Goal: Communication & Community: Answer question/provide support

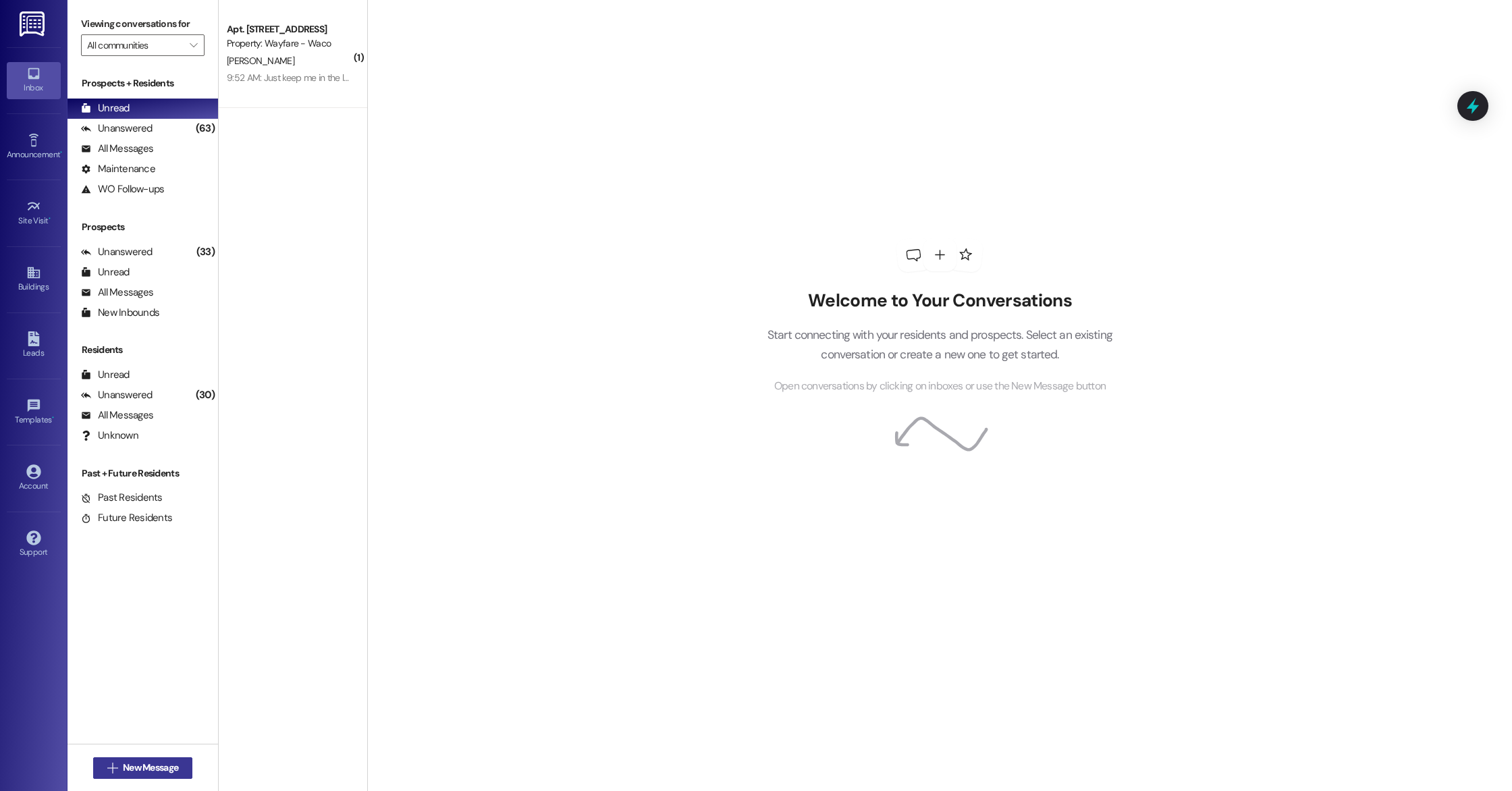
click at [147, 758] on button " New Message" at bounding box center [143, 768] width 100 height 22
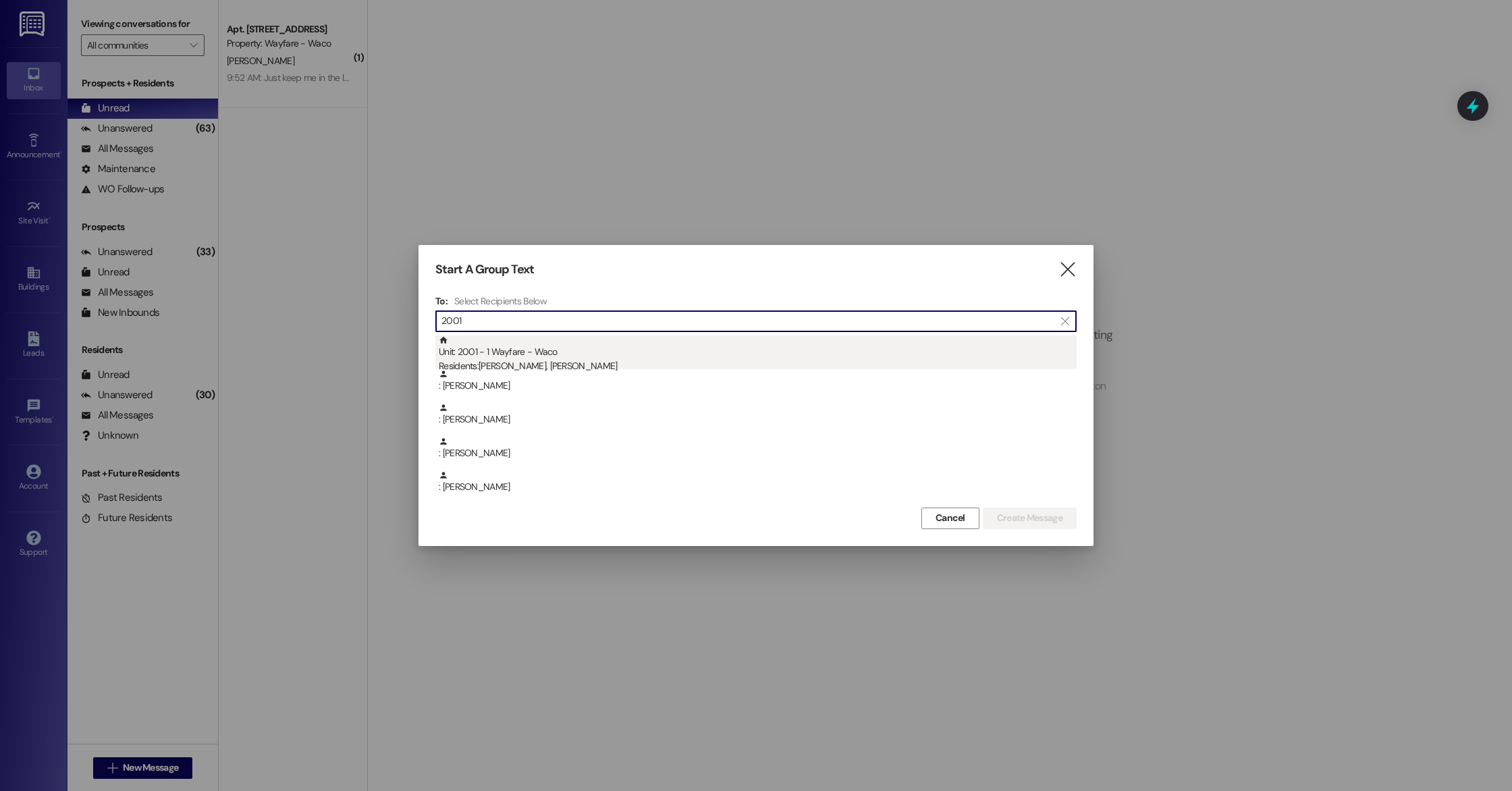
type input "2001"
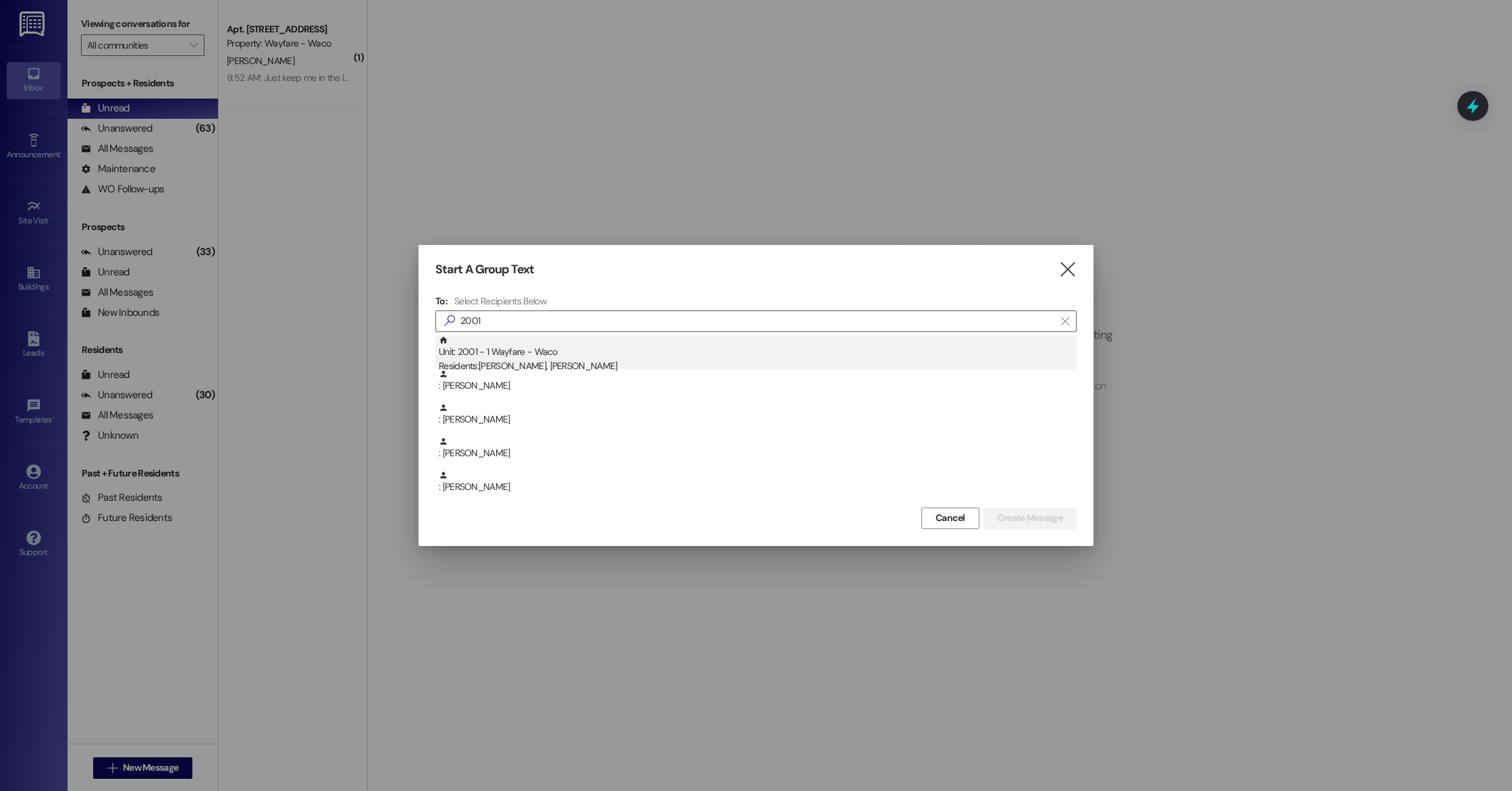
click at [517, 343] on div "Unit: 2001 - 1 Wayfare - Waco Residents: [PERSON_NAME], [PERSON_NAME]" at bounding box center [758, 355] width 638 height 39
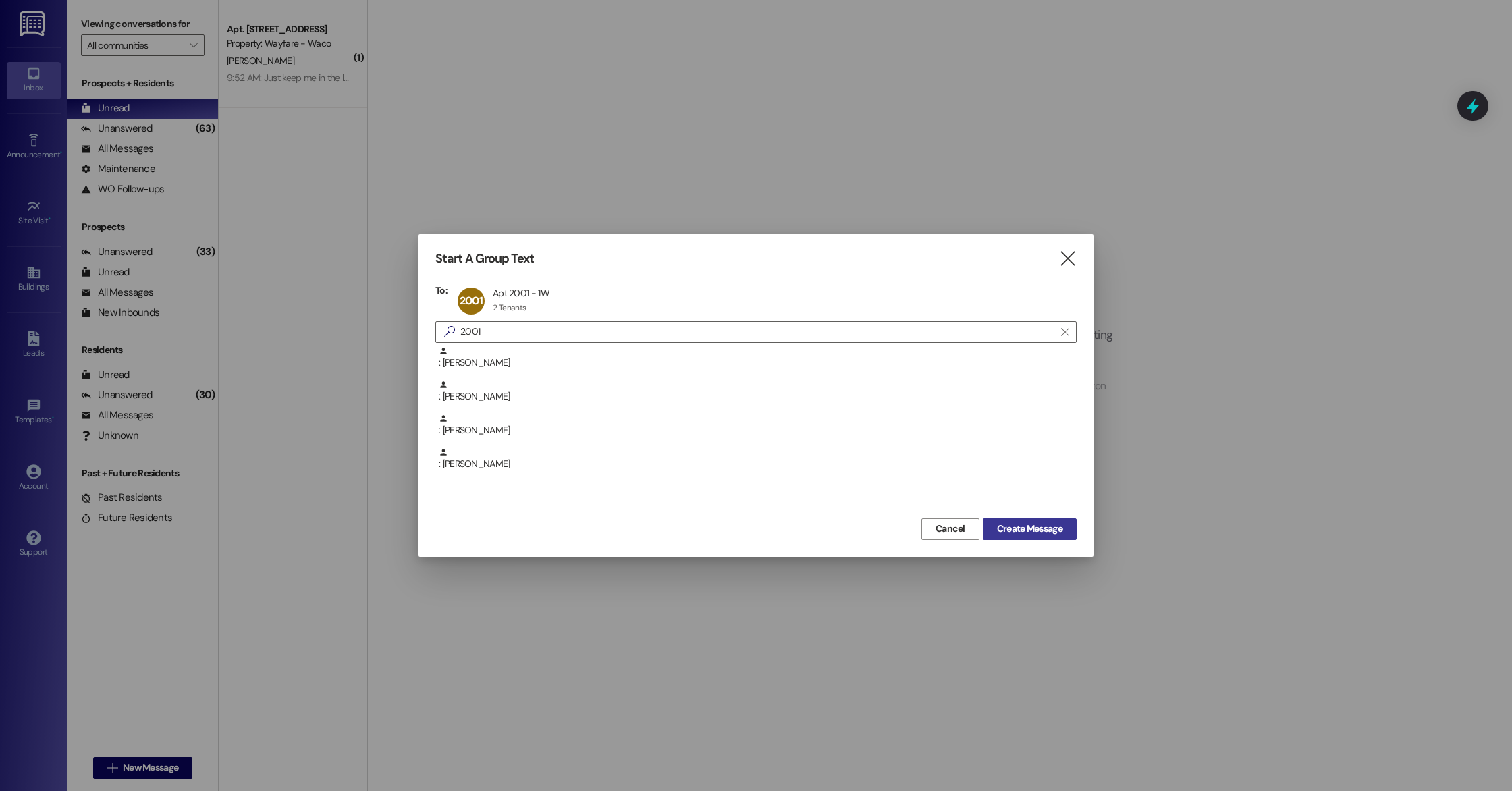
click at [1021, 533] on span "Create Message" at bounding box center [1029, 529] width 65 height 14
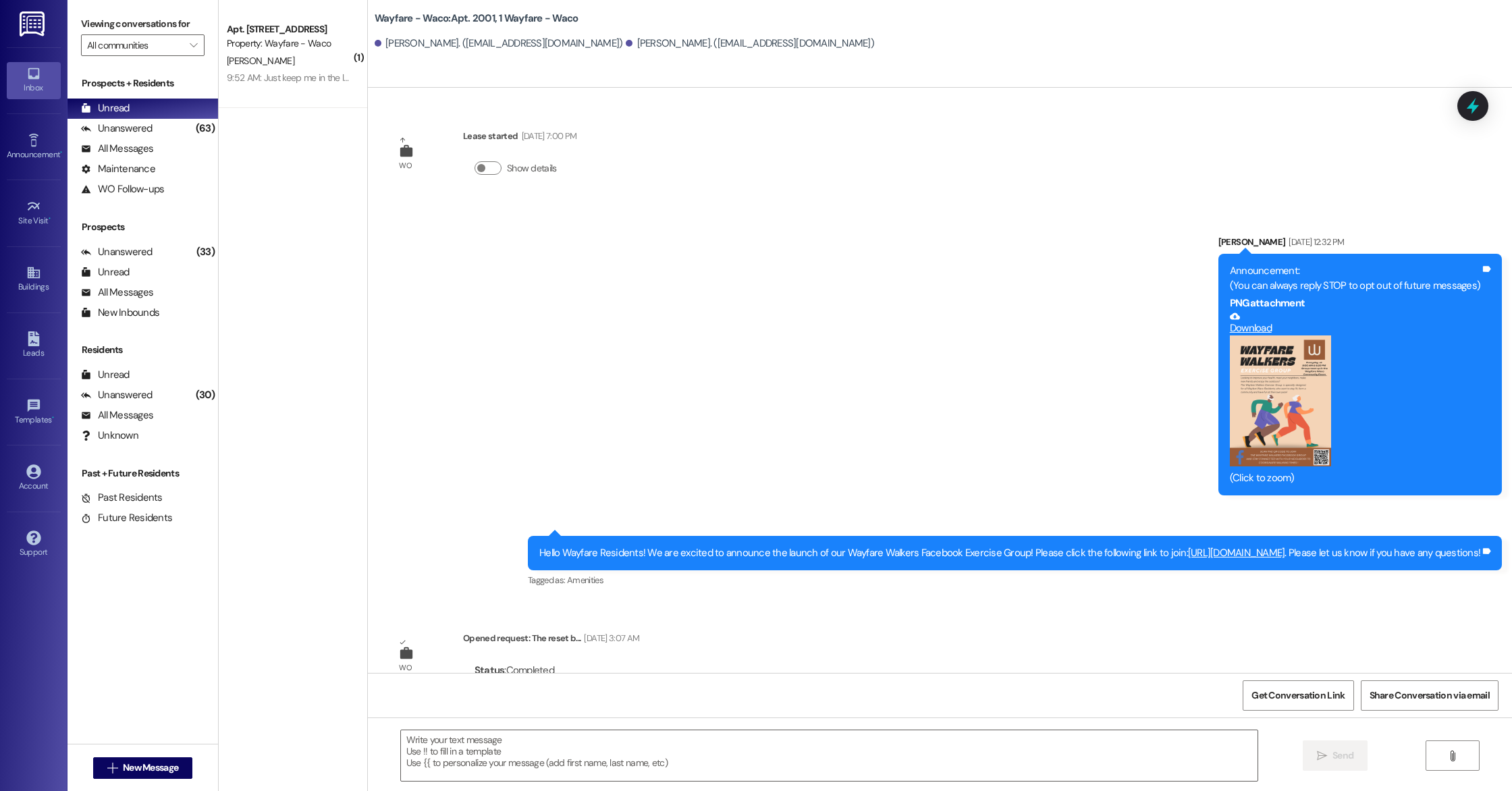
scroll to position [3737, 0]
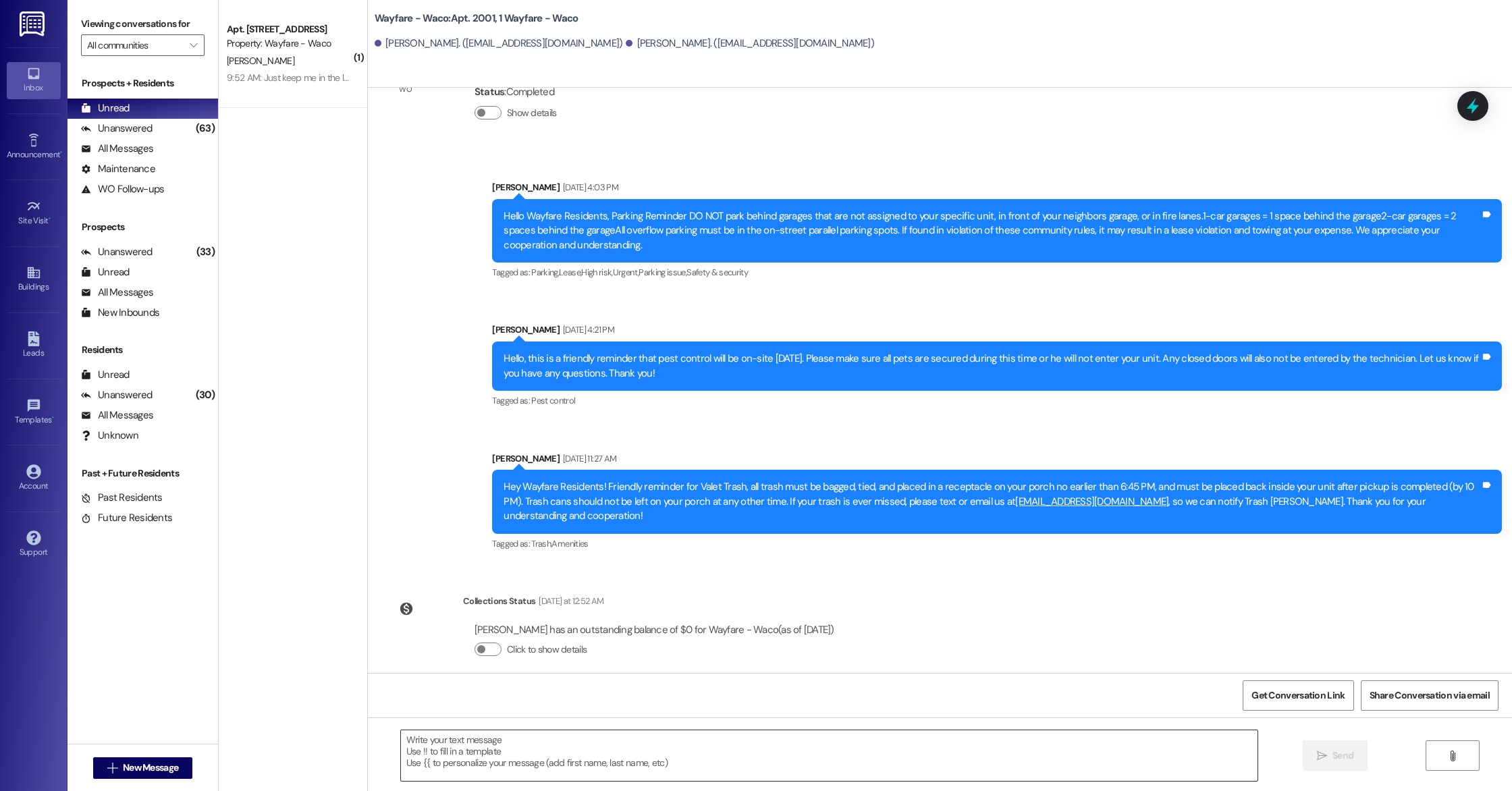
click at [614, 746] on textarea at bounding box center [829, 756] width 856 height 51
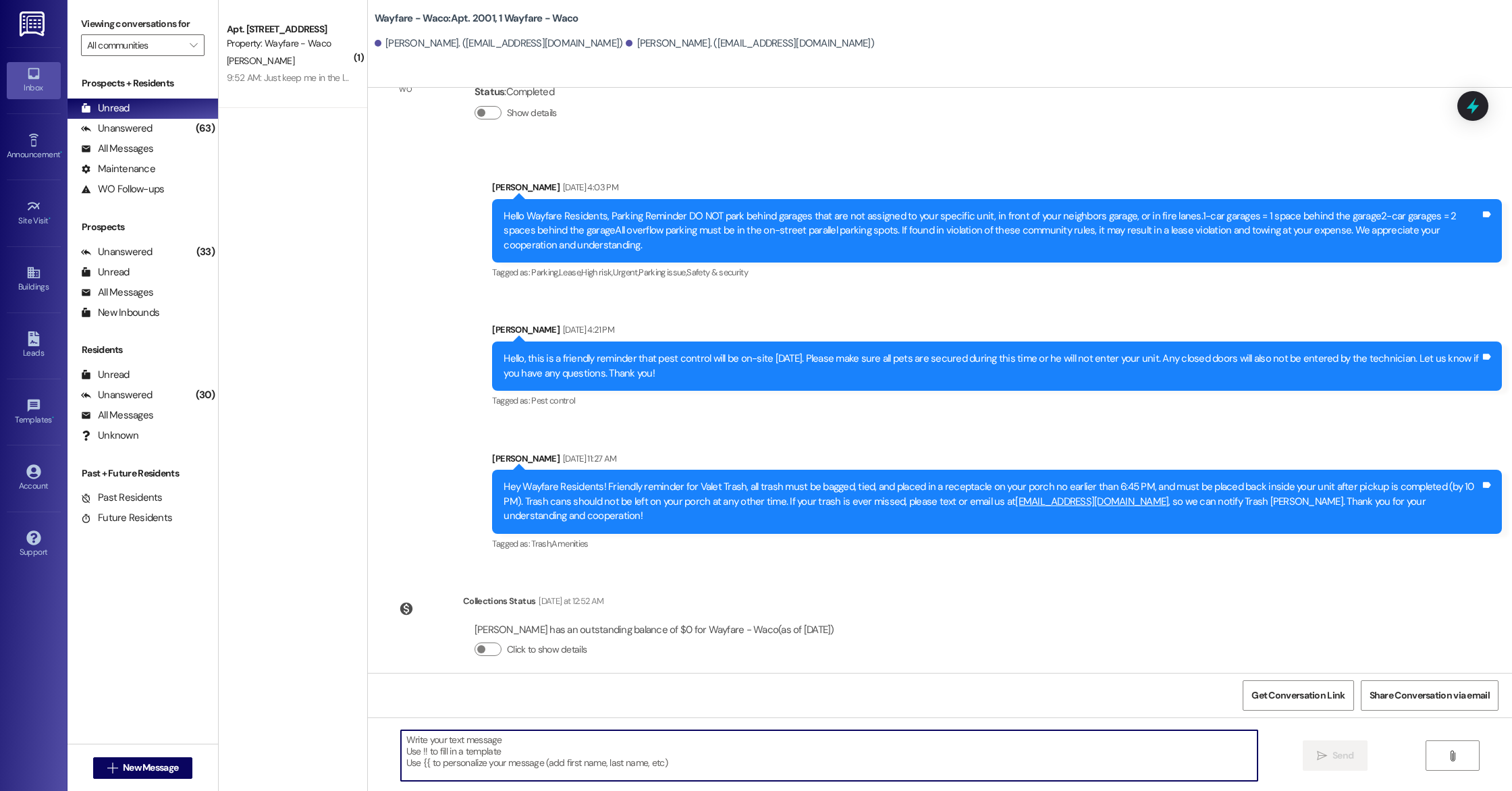
paste textarea "teps to set up MyQ App: 1. Down load the app 2. Allow blue tooth 3. Click “Regi…"
type textarea "teps to set up MyQ App: 1. Down load the app 2. Allow blue tooth 3. Click “Regi…"
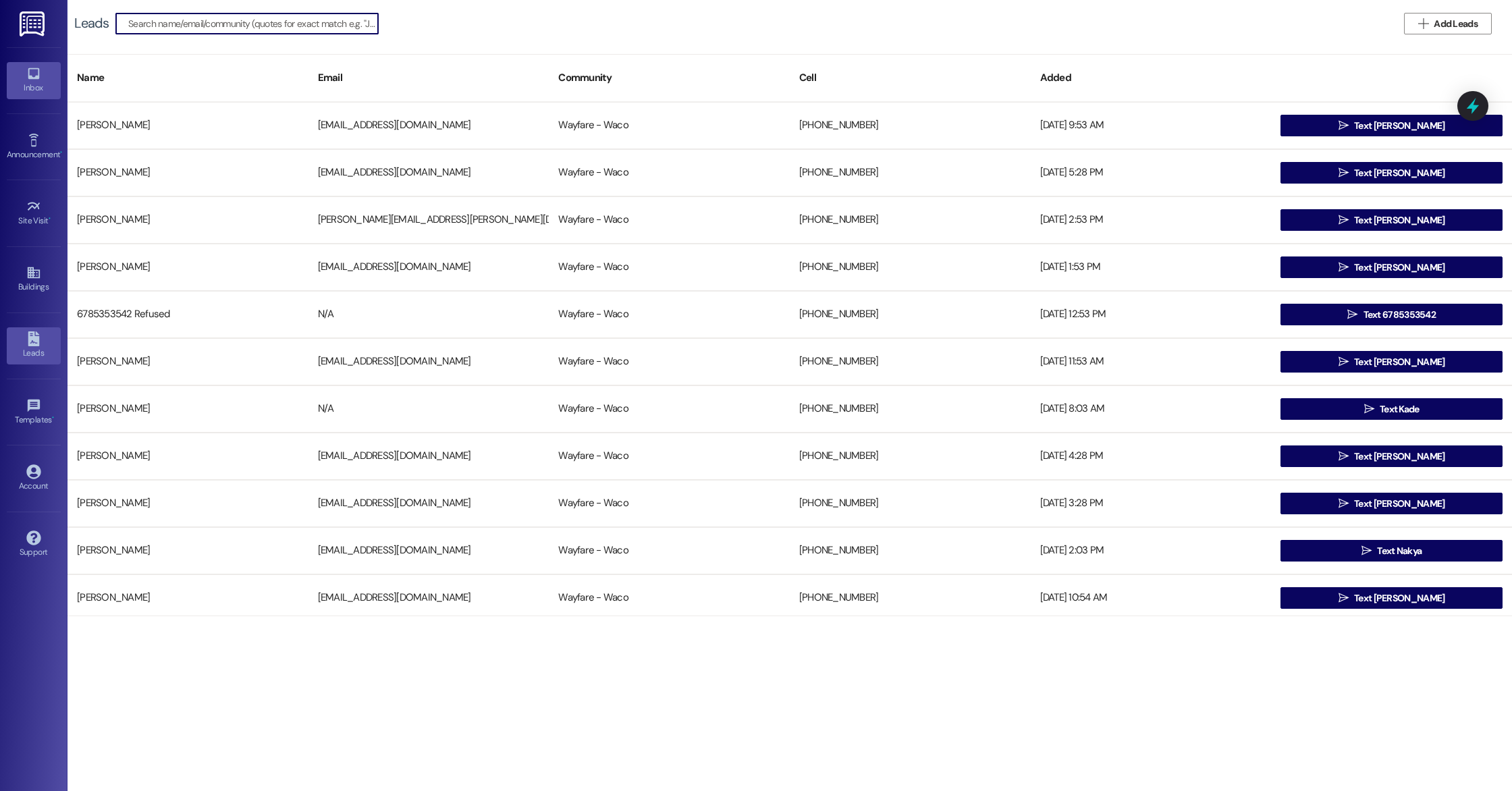
click at [37, 94] on div "Inbox" at bounding box center [34, 87] width 68 height 13
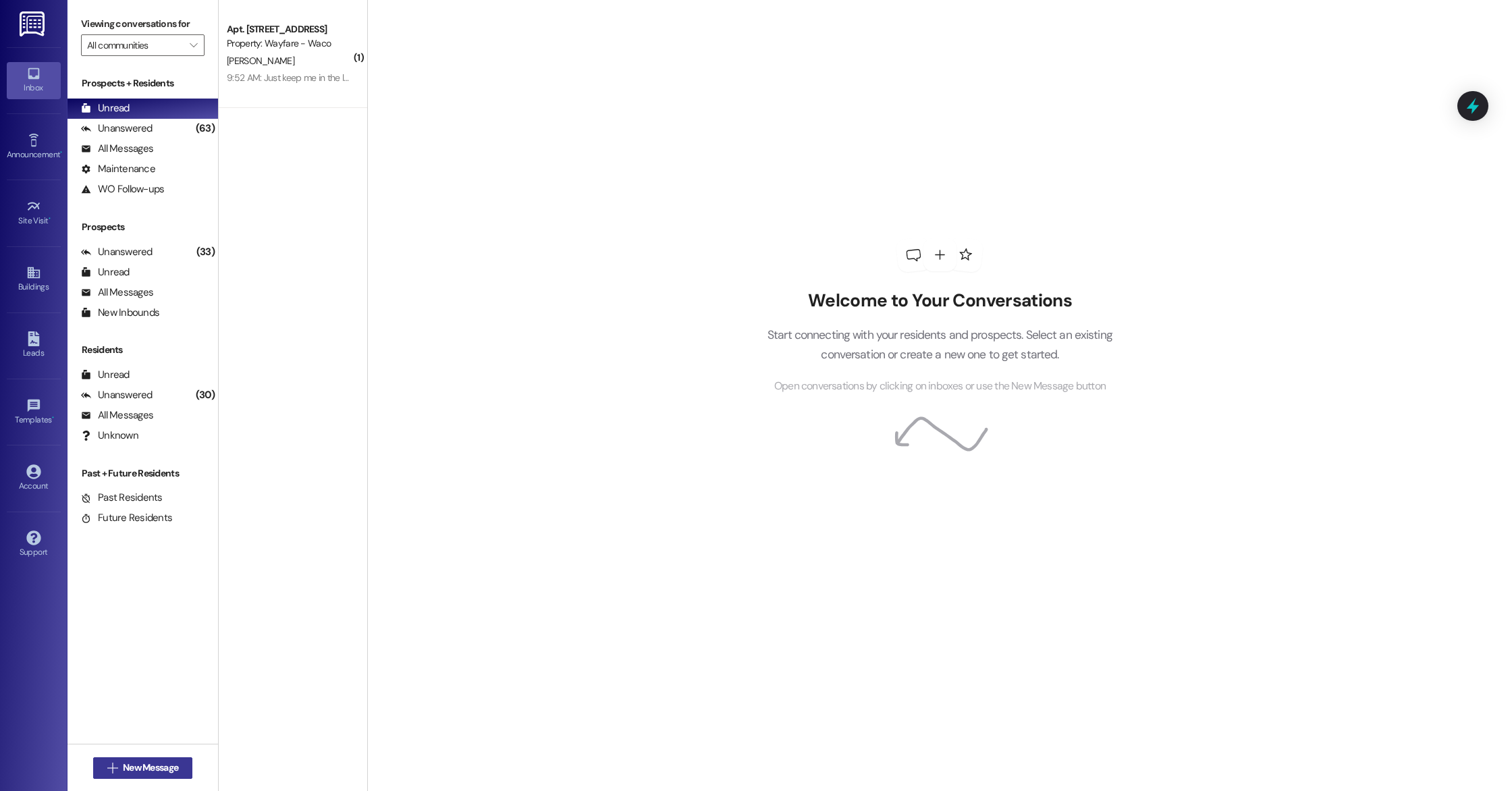
click at [128, 771] on span "New Message" at bounding box center [151, 768] width 56 height 14
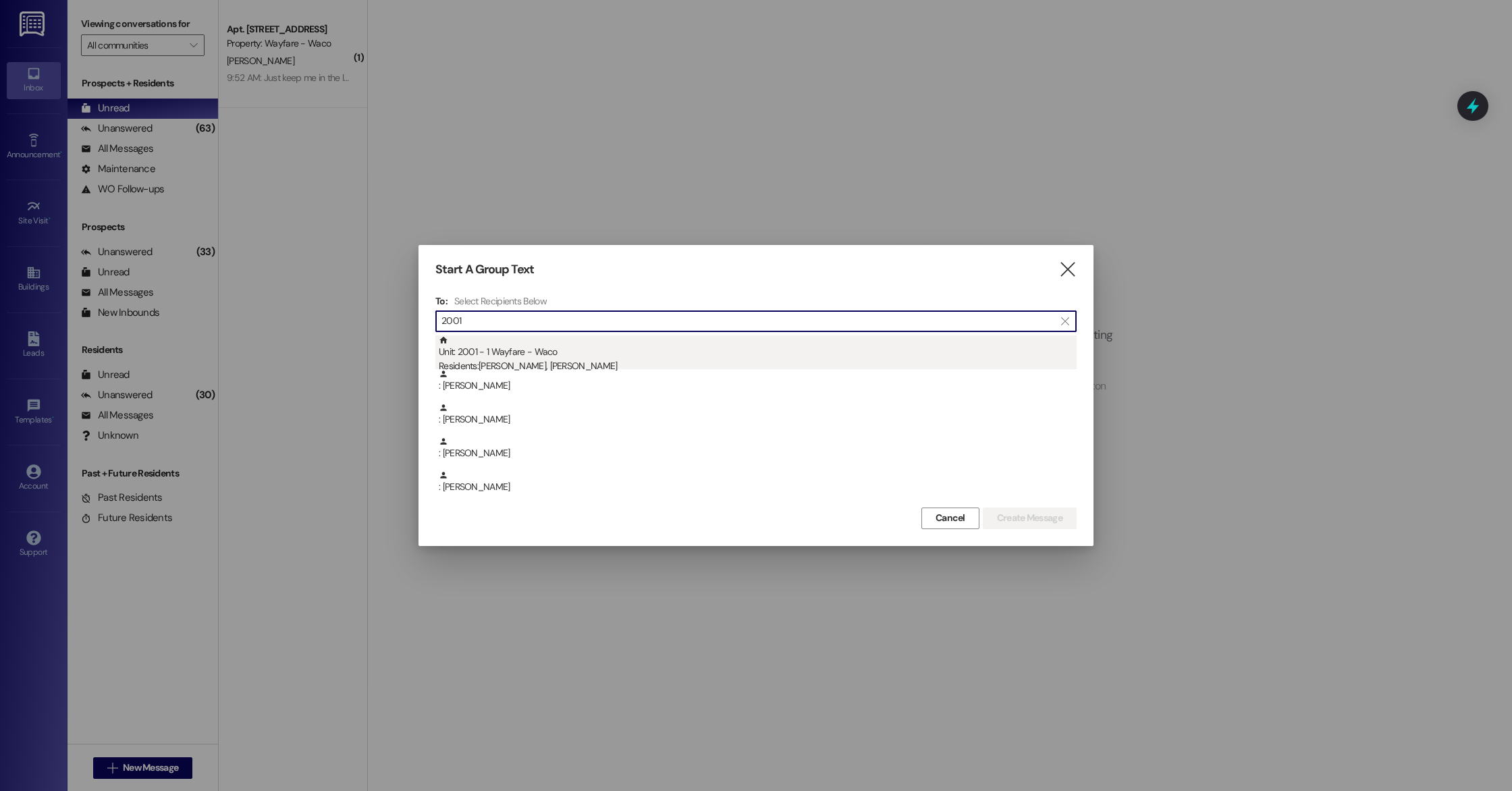
type input "2001"
click at [787, 363] on div "Residents: [PERSON_NAME], [PERSON_NAME]" at bounding box center [758, 366] width 638 height 14
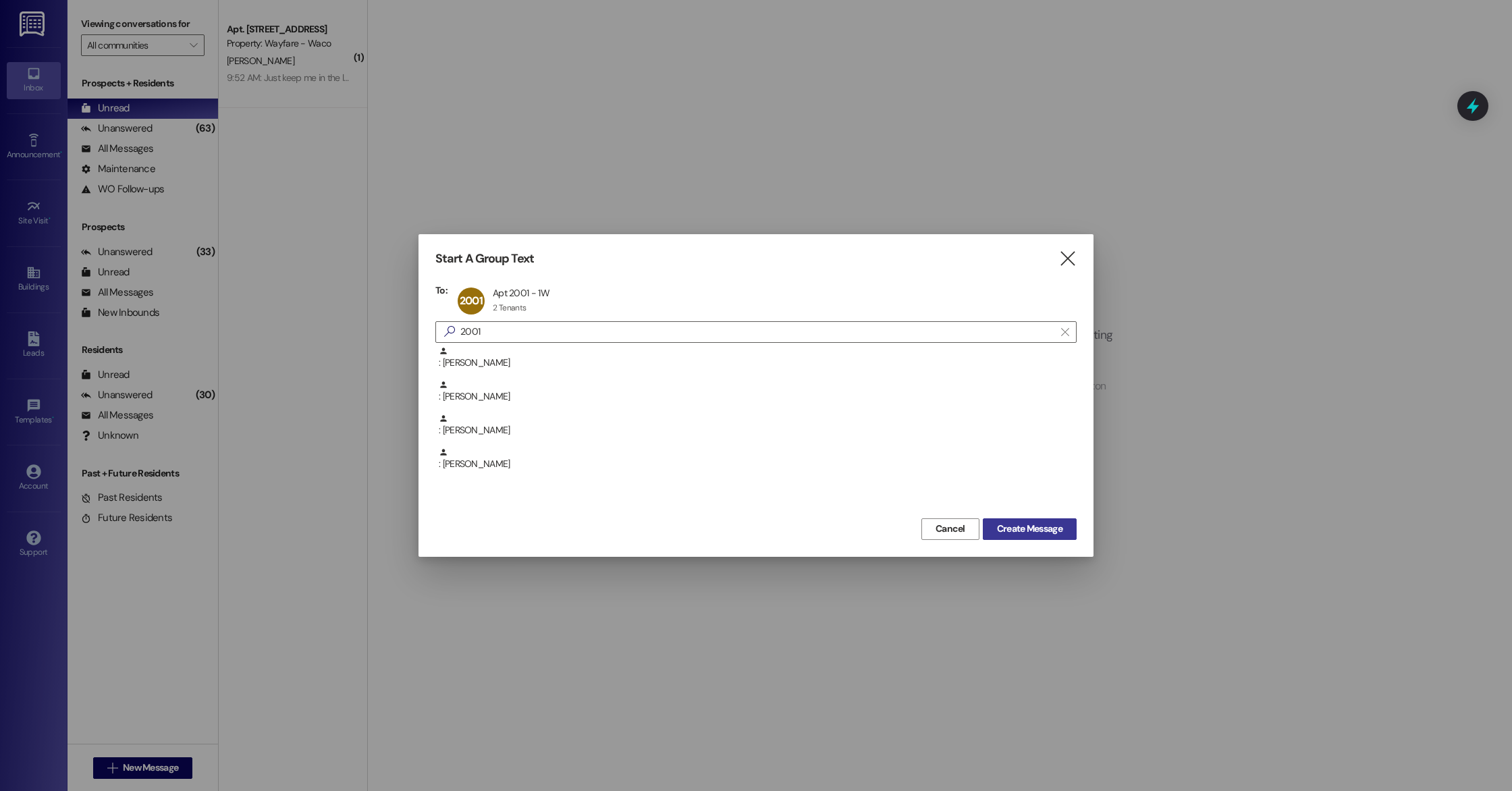
click at [1060, 532] on span "Create Message" at bounding box center [1029, 529] width 65 height 14
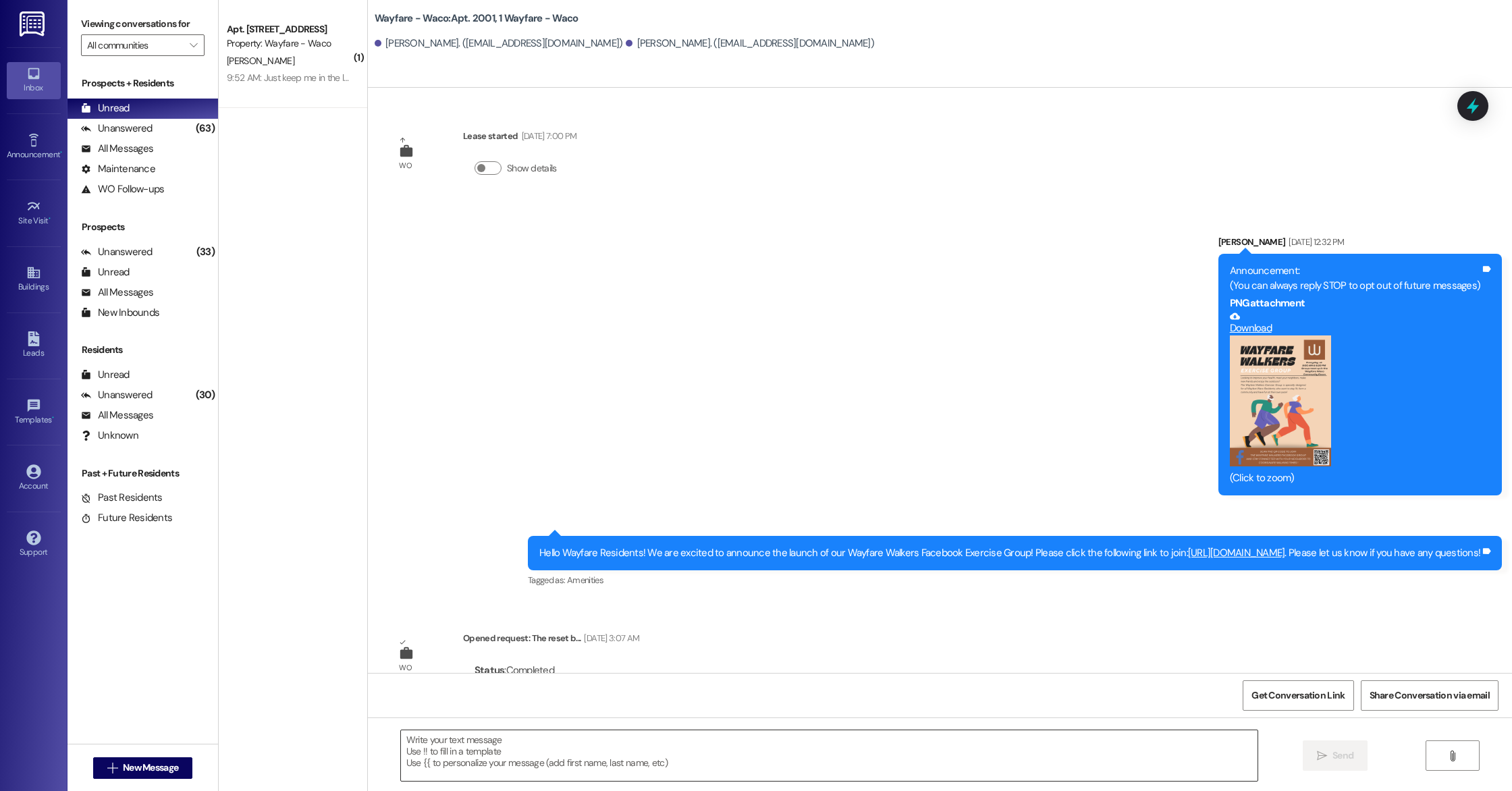
scroll to position [3737, 0]
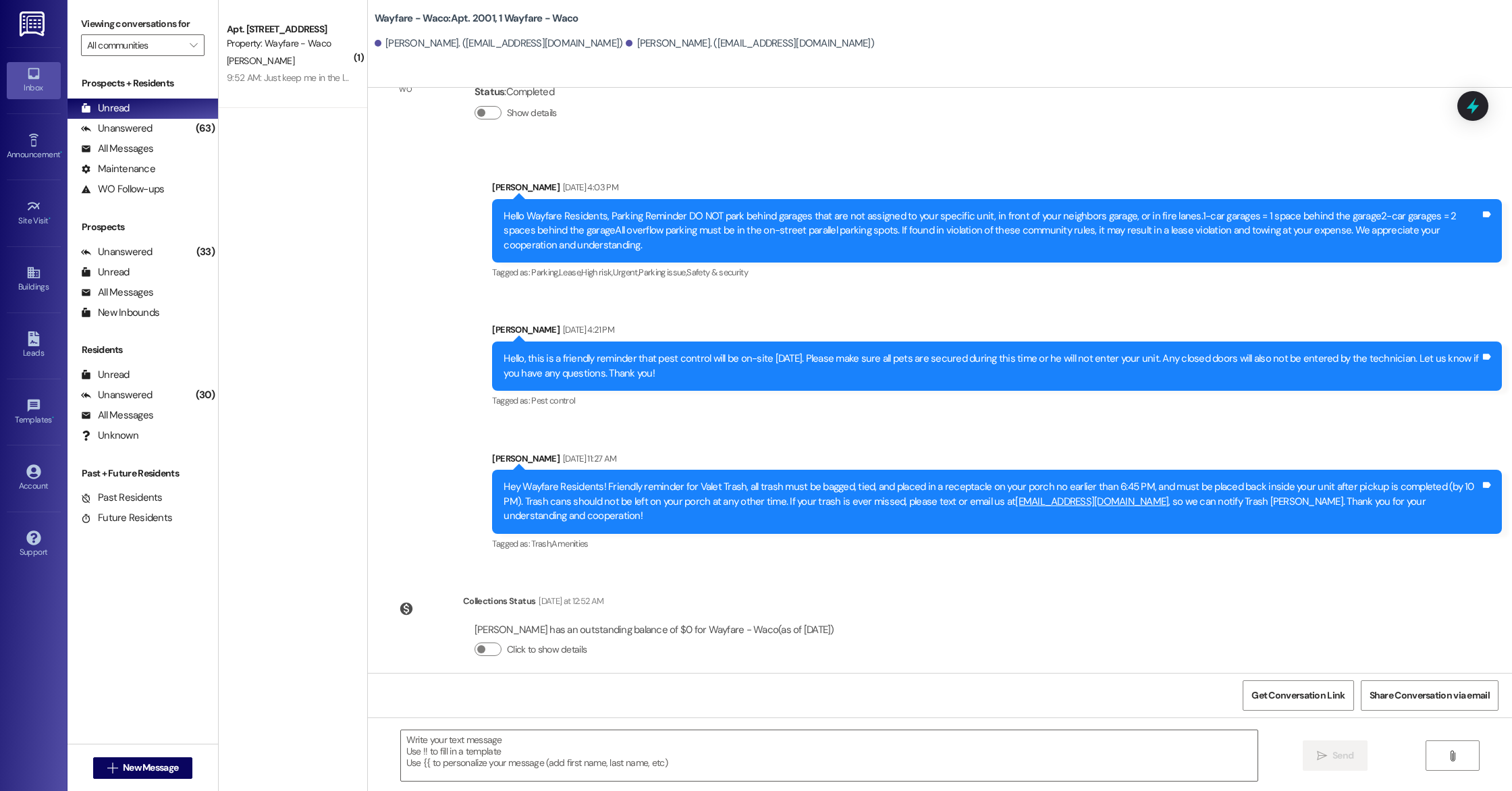
click at [622, 786] on div " Send " at bounding box center [940, 768] width 1144 height 101
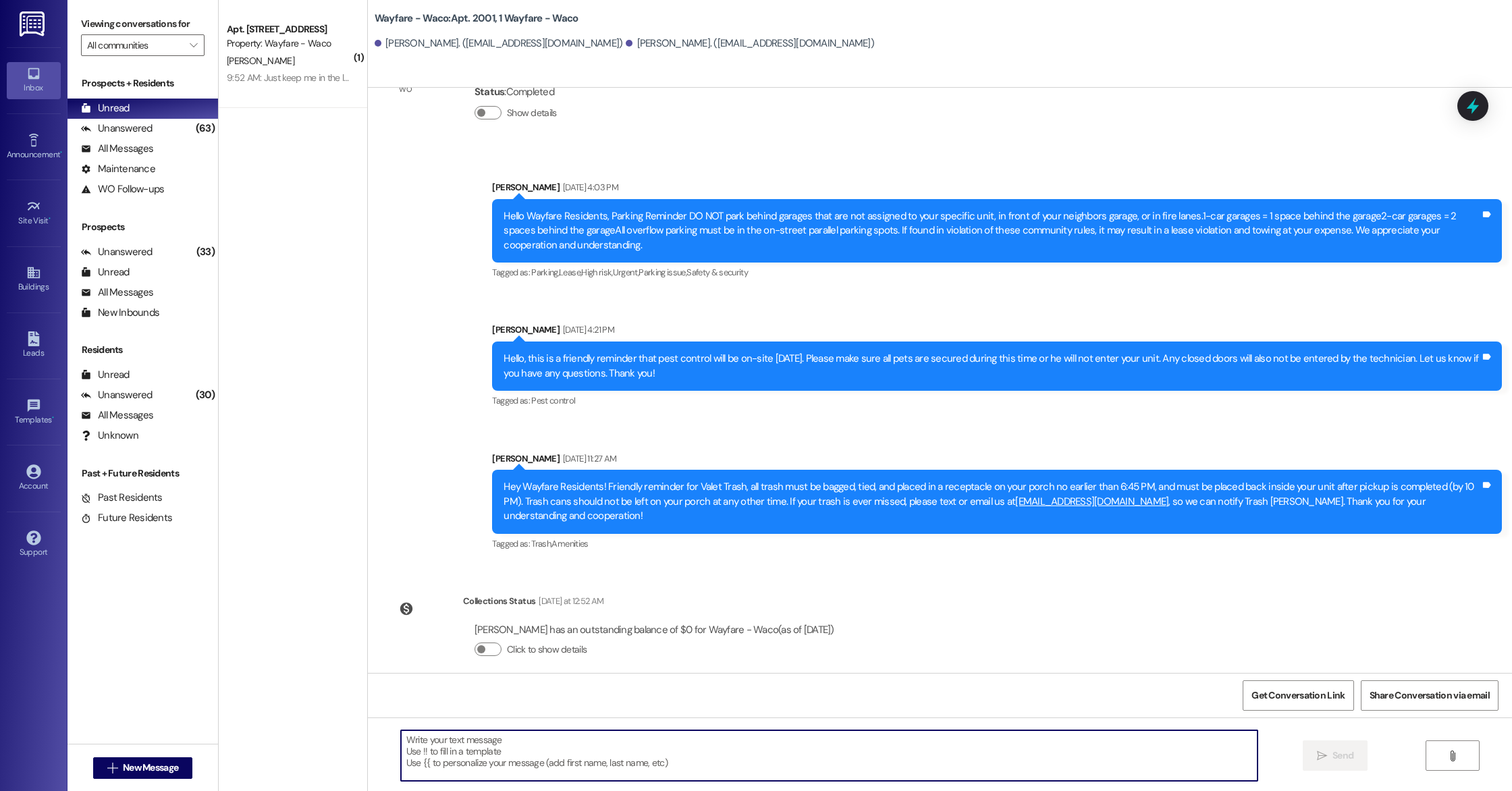
click at [595, 765] on textarea at bounding box center [829, 756] width 856 height 51
paste textarea "teps to set up MyQ App: 1. Down load the app 2. Allow blue tooth 3. Click “Regi…"
type textarea "teps to set up MyQ App: 1. Down load the app 2. Allow blue tooth 3. Click “Regi…"
click at [1311, 759] on button " Send" at bounding box center [1335, 755] width 65 height 30
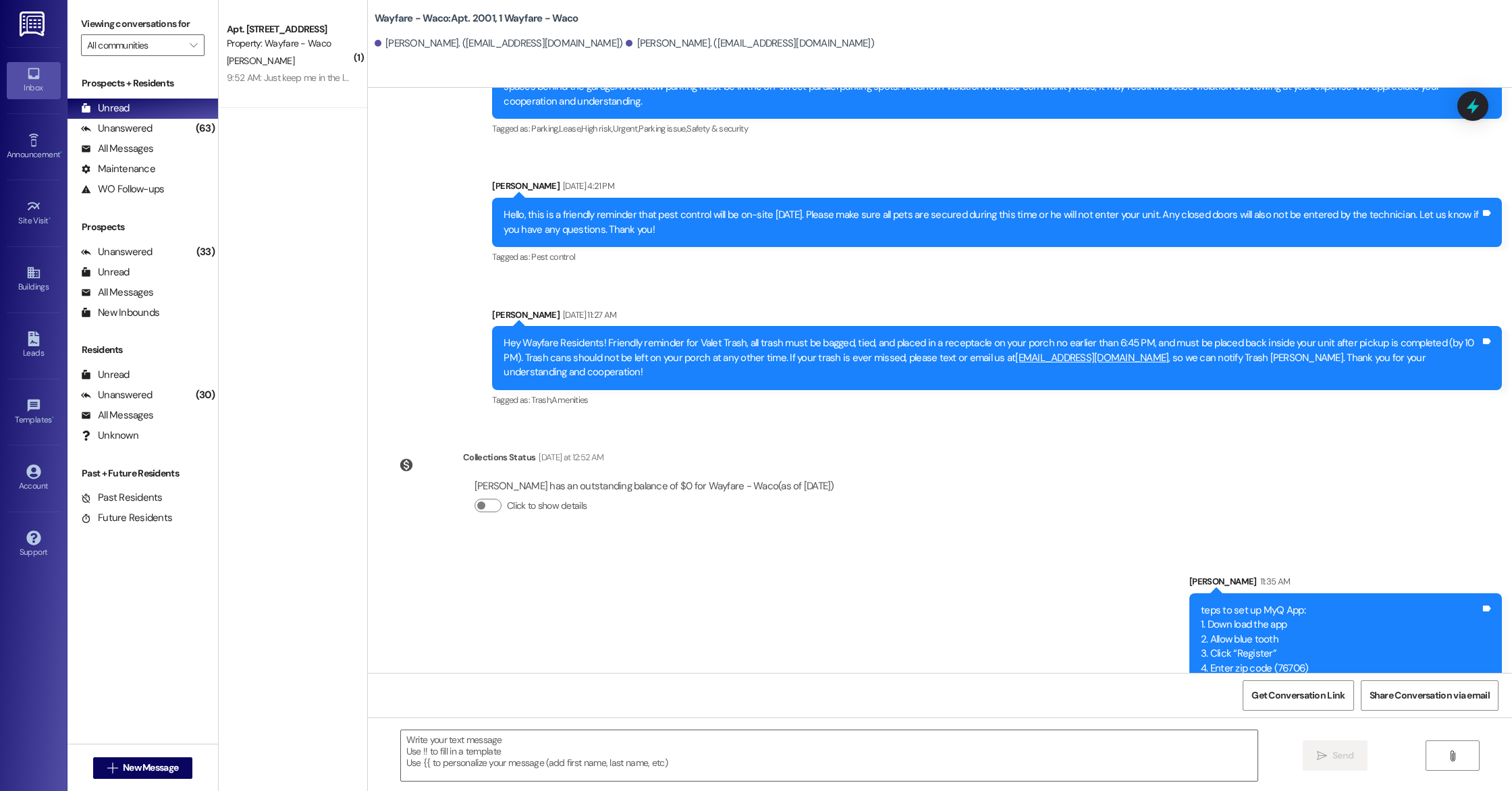
scroll to position [4062, 0]
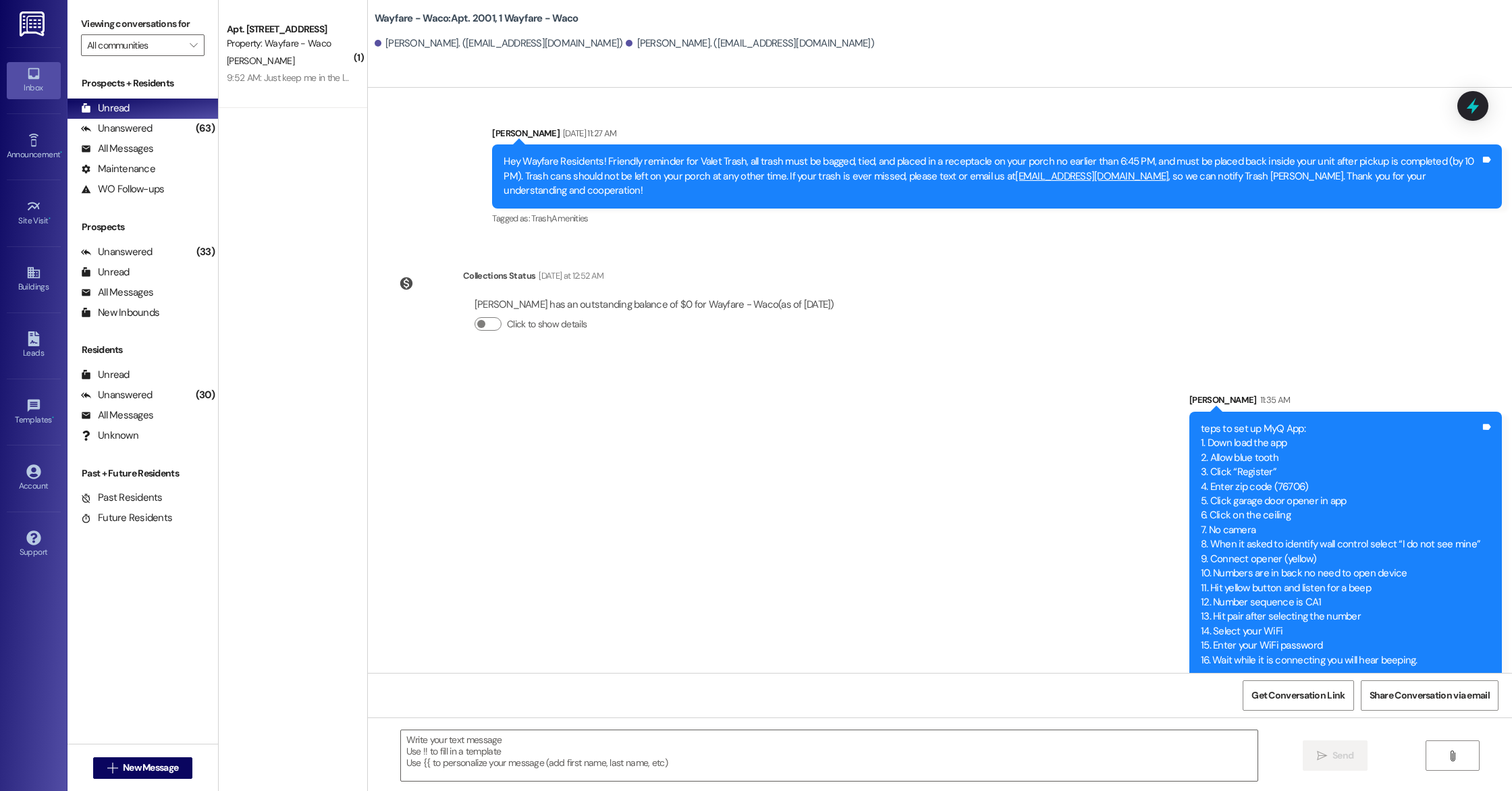
click at [1202, 422] on div "teps to set up MyQ App: 1. Down load the app 2. Allow blue tooth 3. Click “Regi…" at bounding box center [1340, 545] width 279 height 246
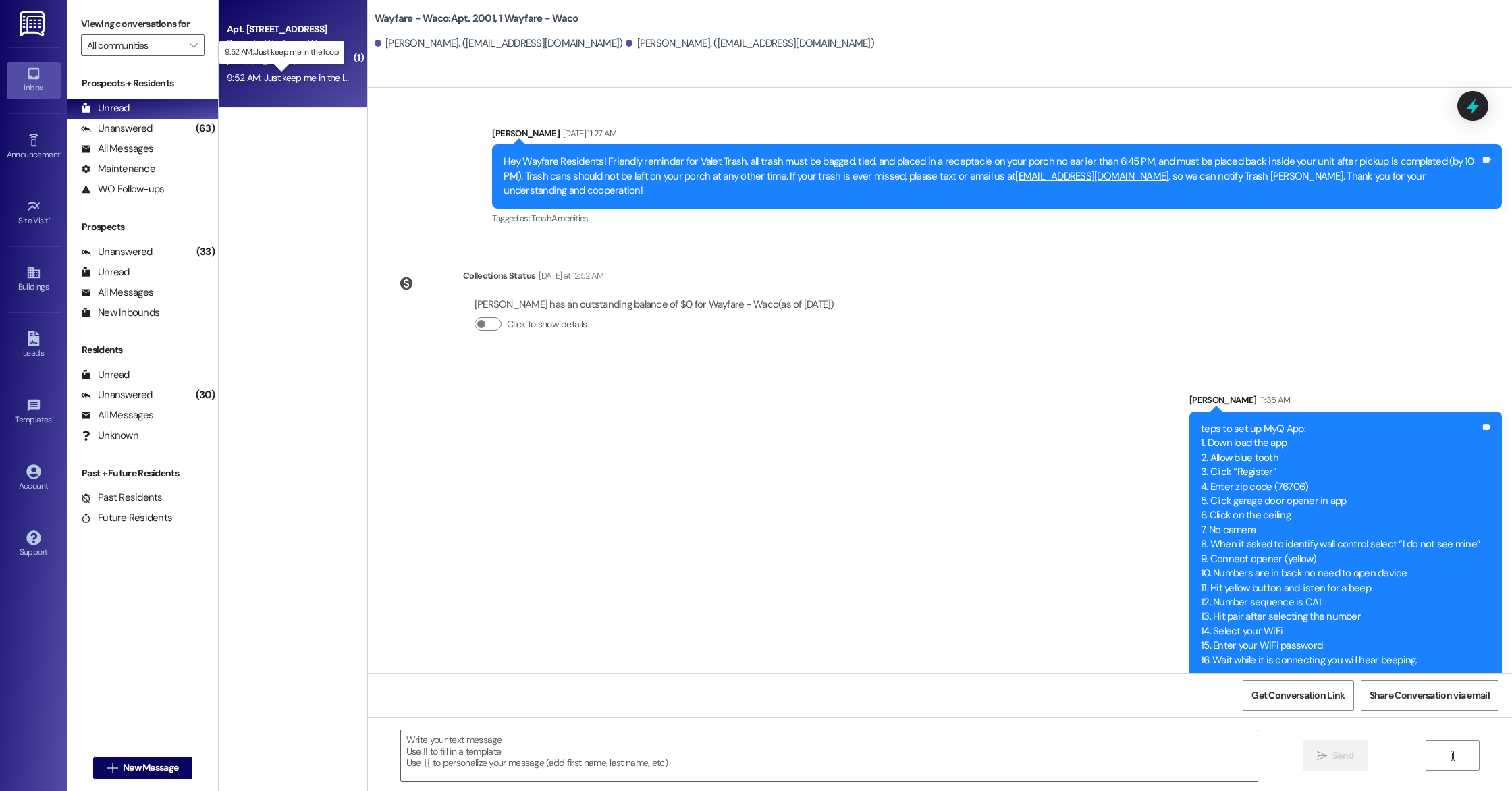
click at [306, 75] on div "9:52 AM: Just keep me in the loop 9:52 AM: Just keep me in the loop" at bounding box center [293, 77] width 132 height 12
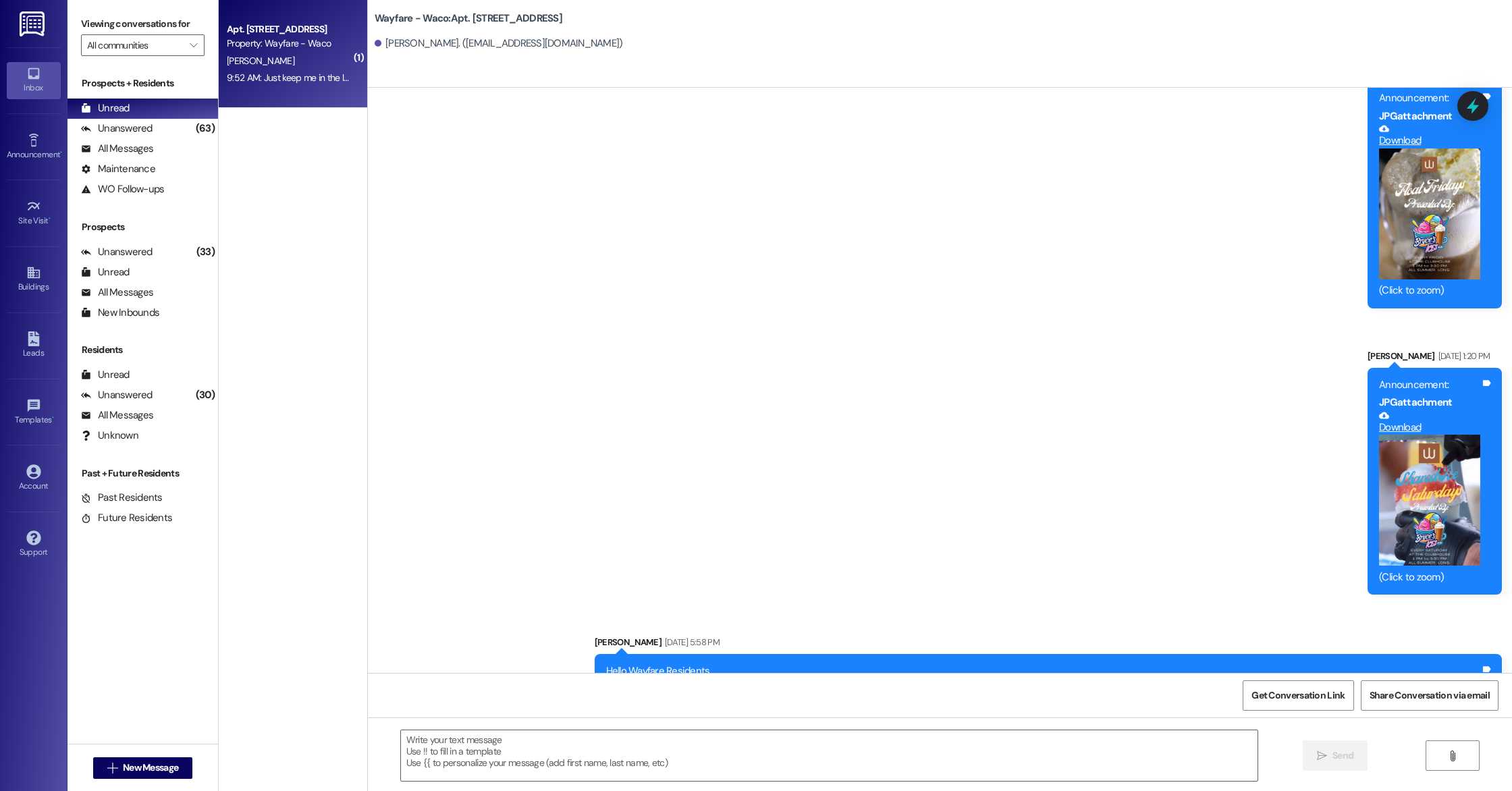
scroll to position [9716, 0]
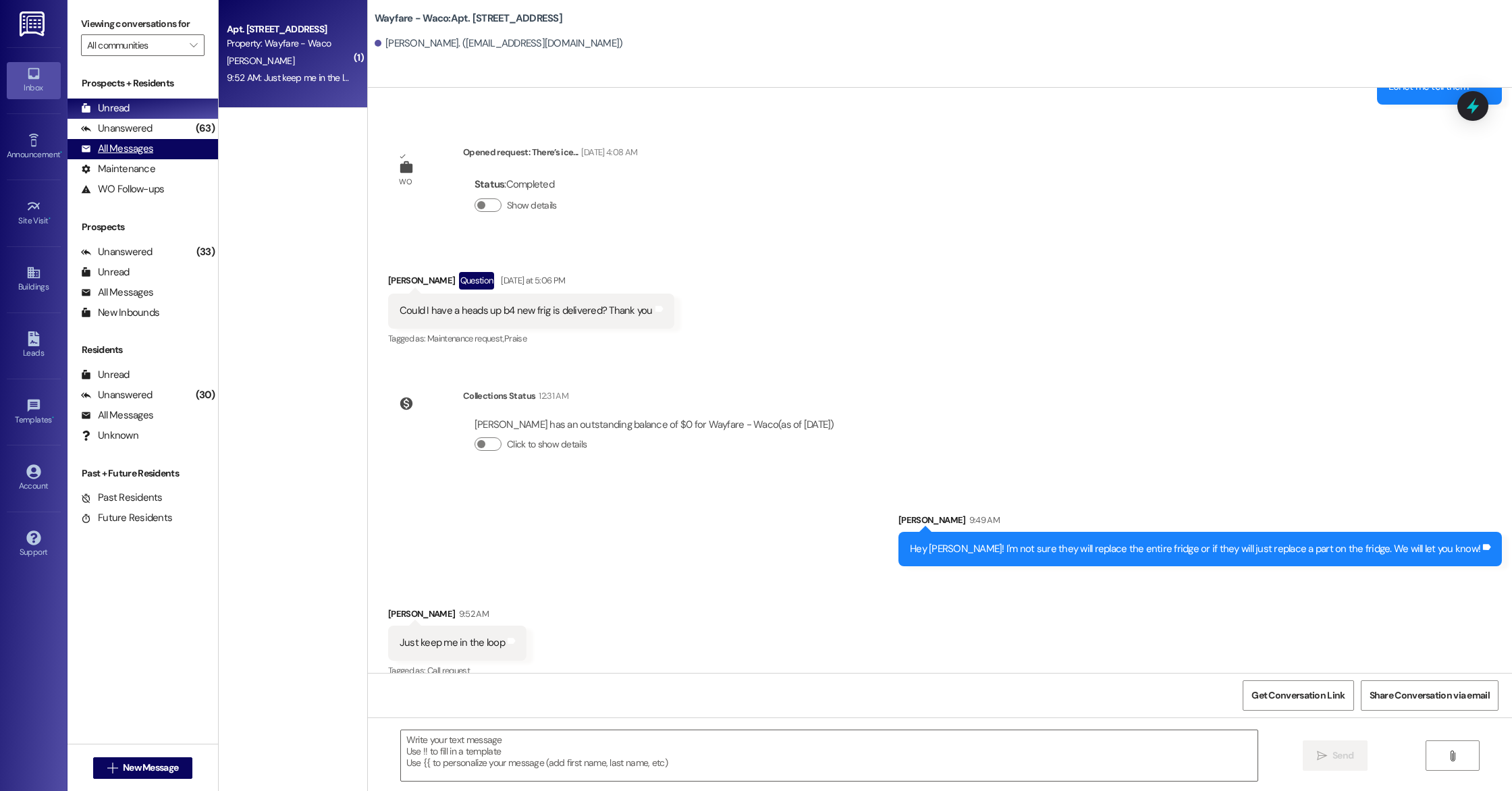
click at [119, 144] on div "All Messages" at bounding box center [117, 148] width 72 height 14
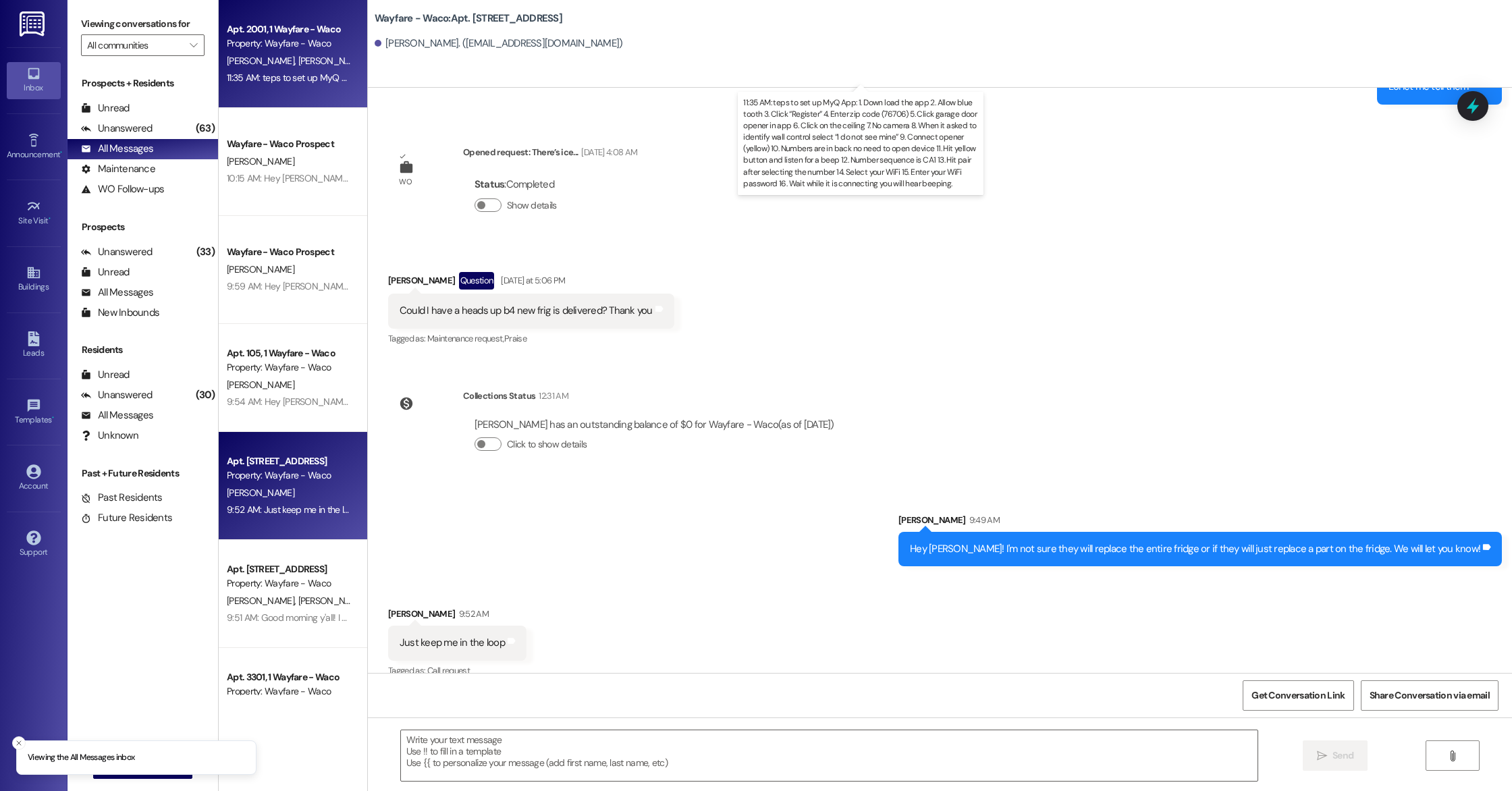
click at [286, 74] on div "11:35 AM: teps to set up MyQ App: 1. Down load the app 2. Allow blue tooth 3. C…" at bounding box center [1276, 77] width 2099 height 12
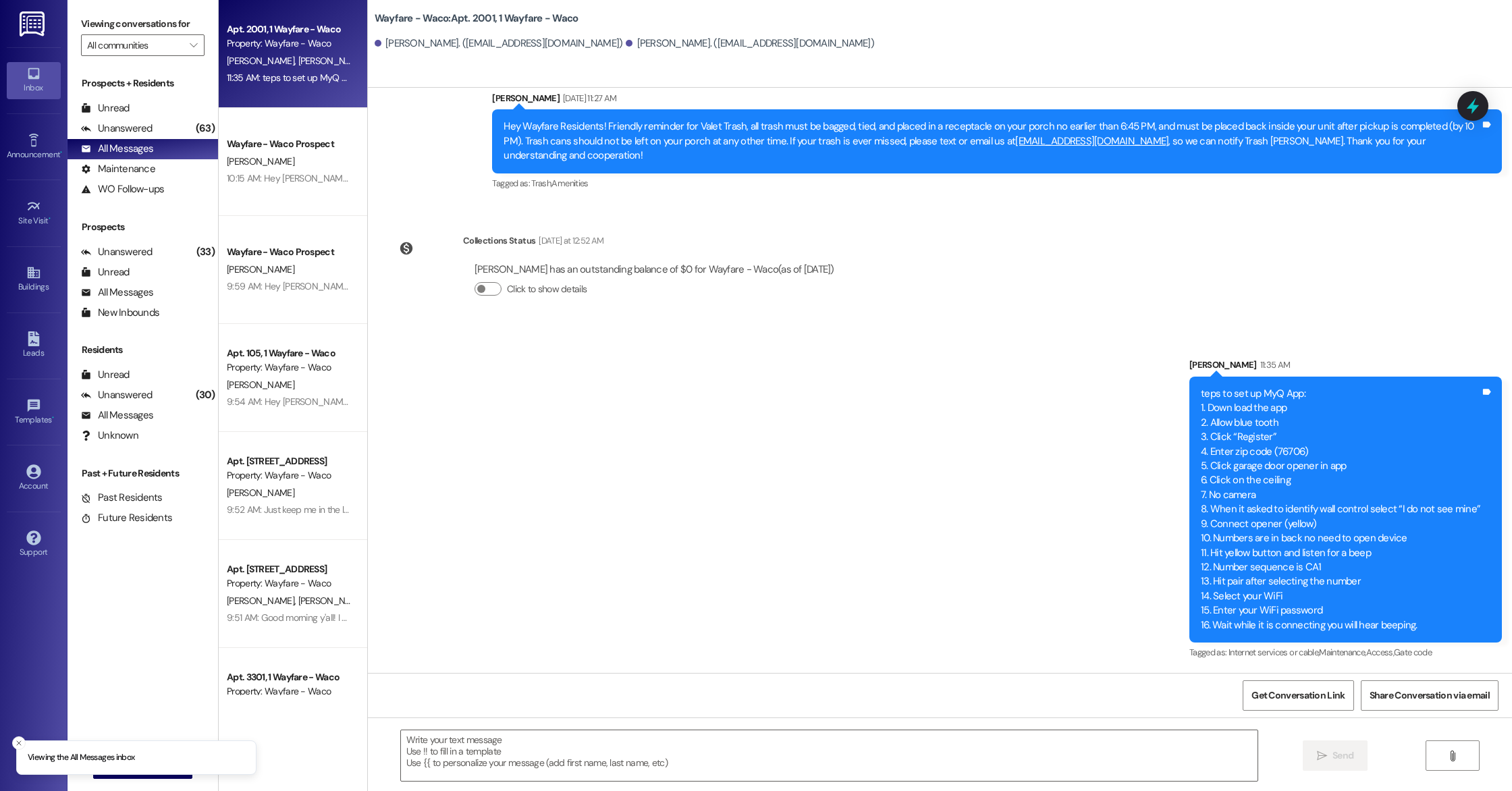
scroll to position [4082, 0]
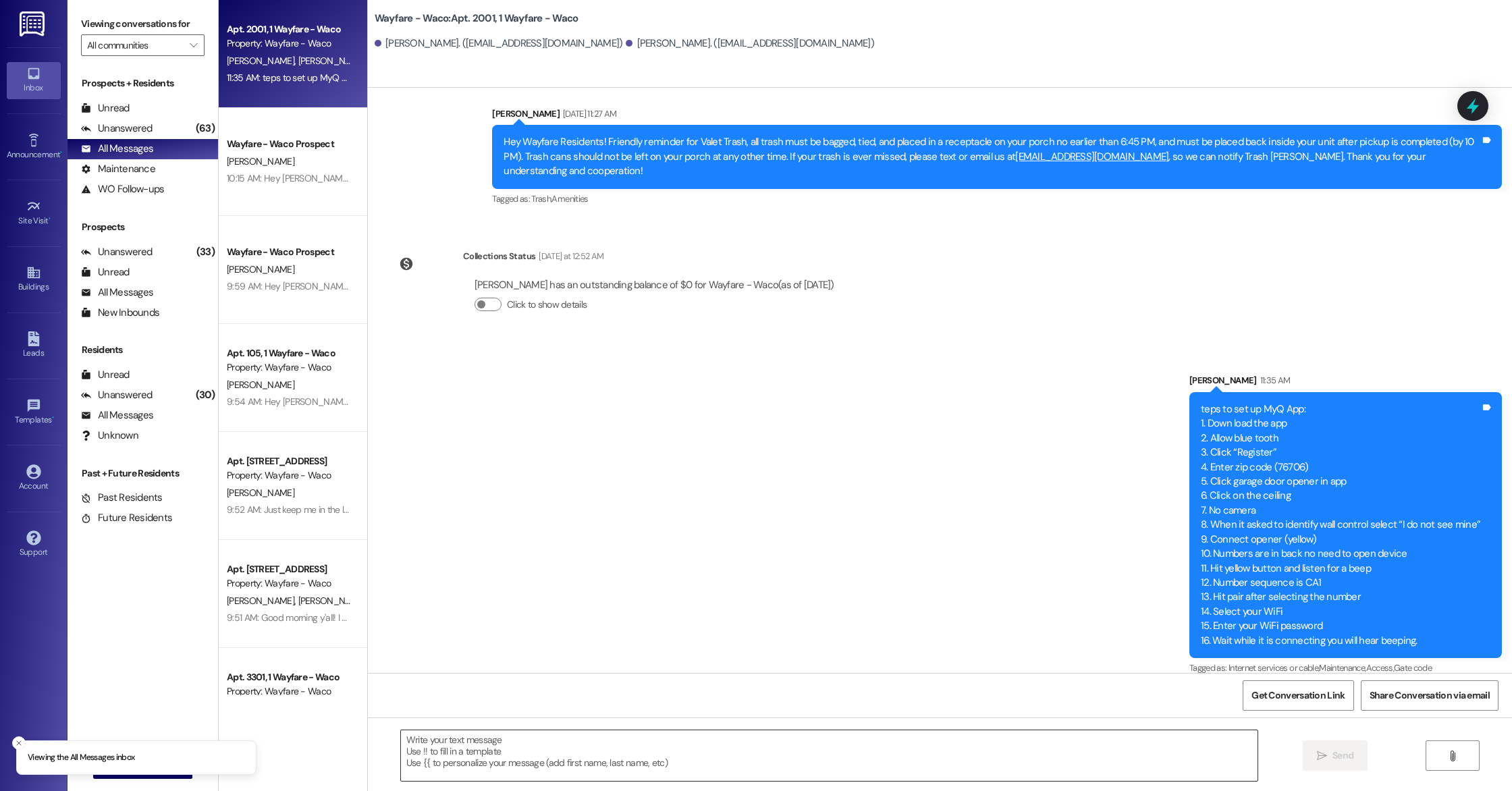
click at [748, 738] on textarea at bounding box center [829, 756] width 856 height 51
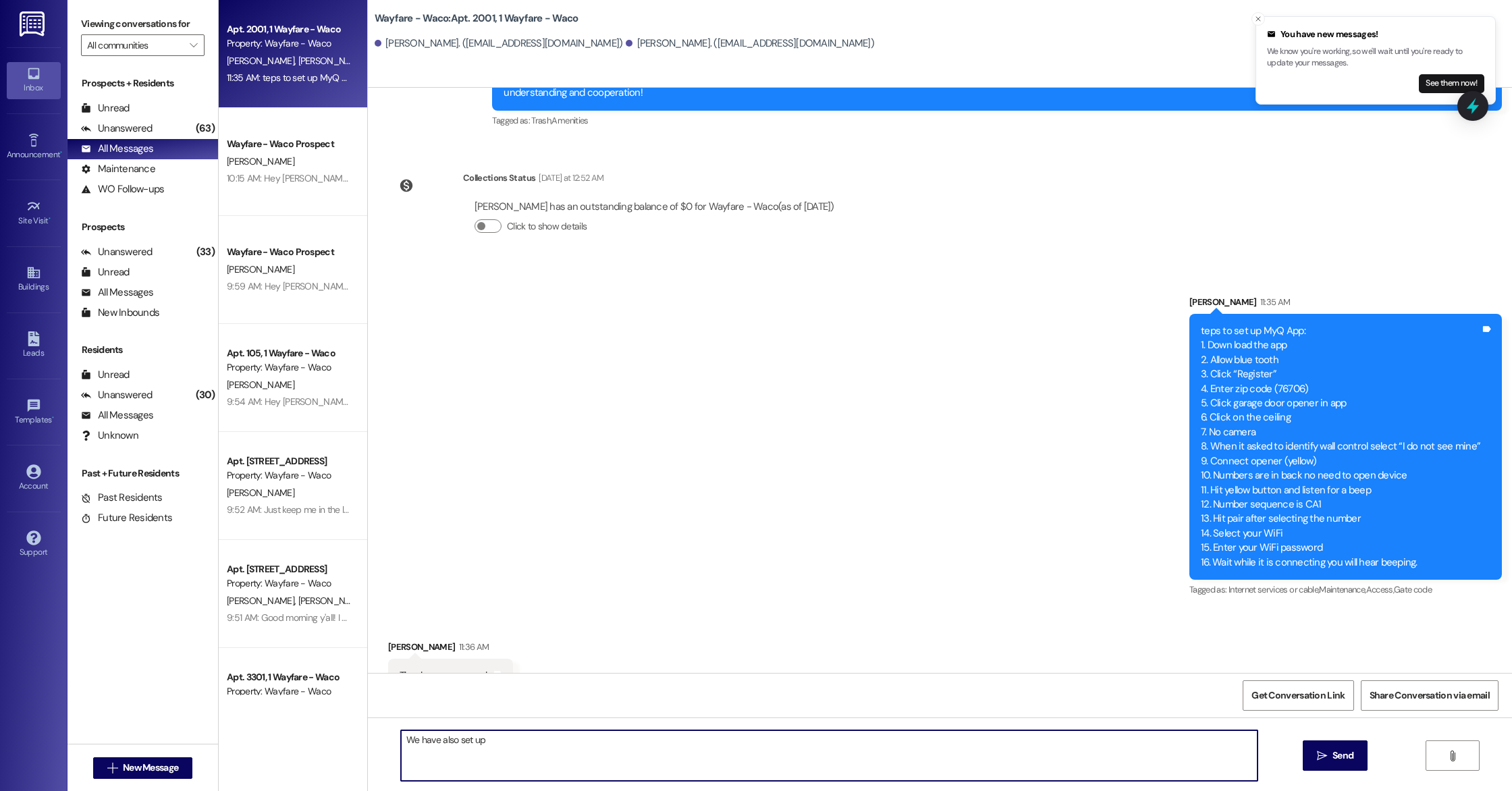
scroll to position [4175, 0]
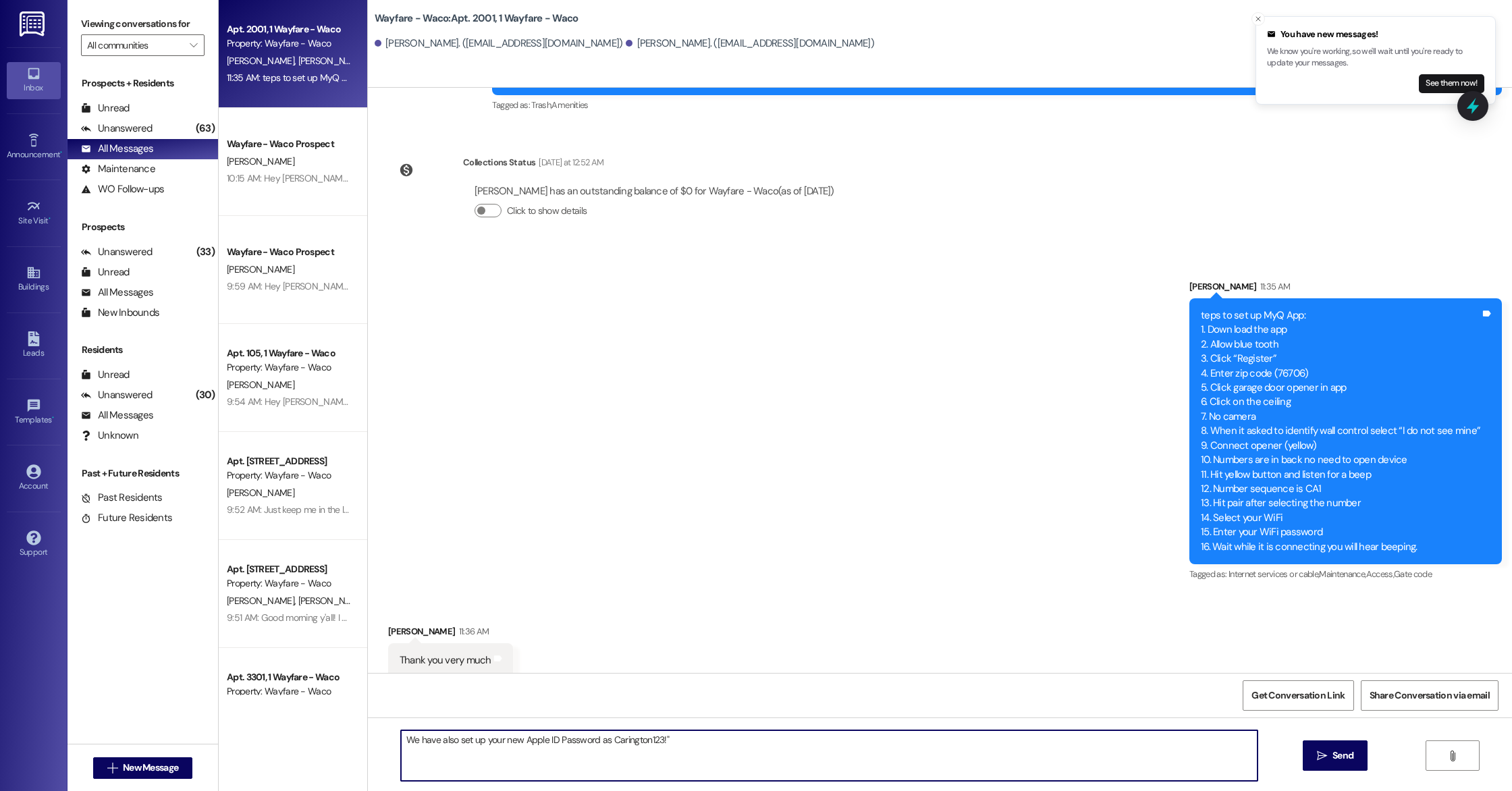
click at [600, 747] on textarea "We have also set up your new Apple ID Password as Carington123!"" at bounding box center [829, 756] width 856 height 51
click at [599, 743] on textarea "We have also set up your new Apple ID Password as Carington123!"" at bounding box center [829, 756] width 856 height 51
type textarea "We have also set up your new Apple ID Password as "Carington123!""
click at [1335, 746] on button " Send" at bounding box center [1335, 755] width 65 height 30
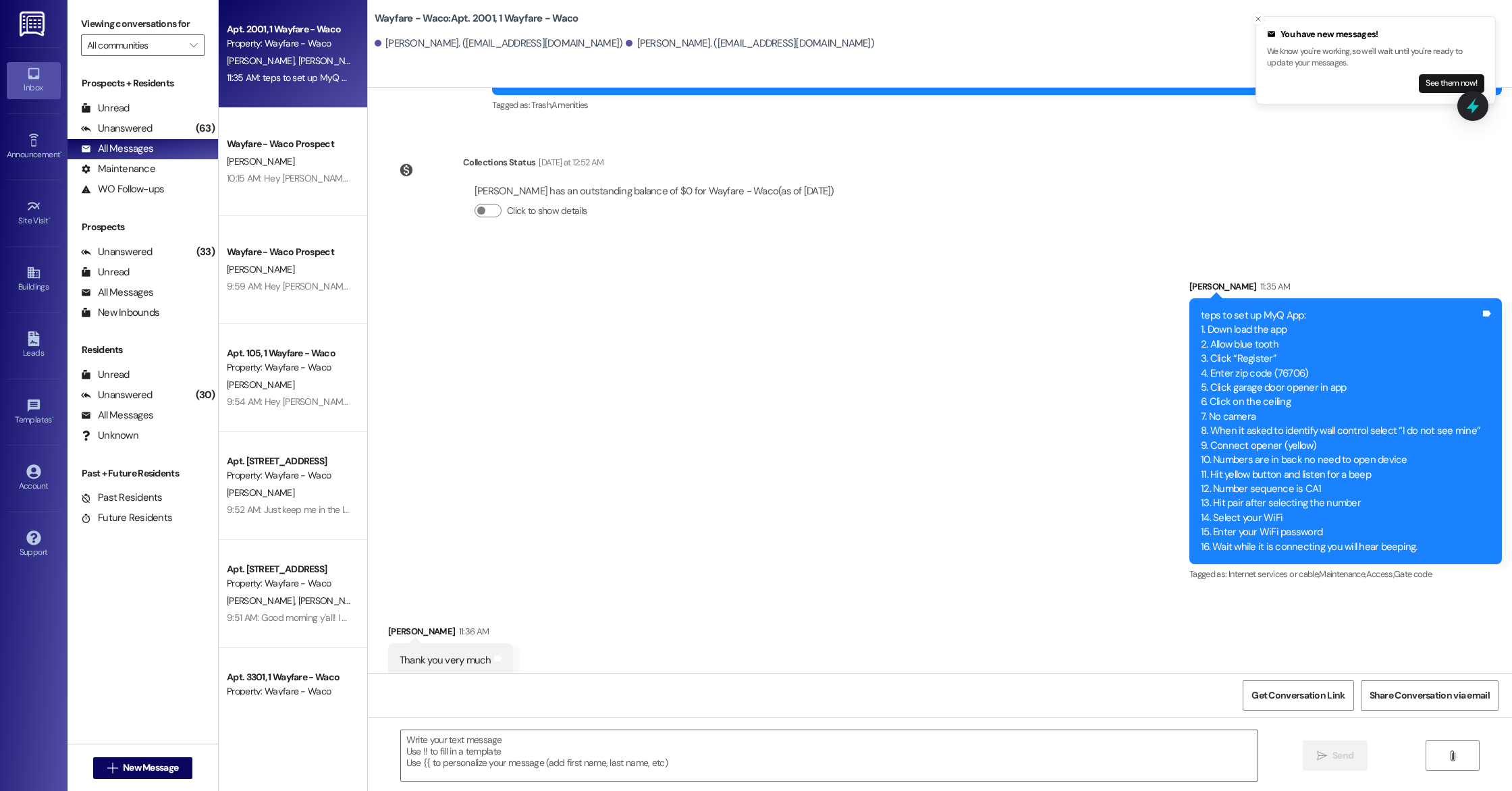
scroll to position [4270, 0]
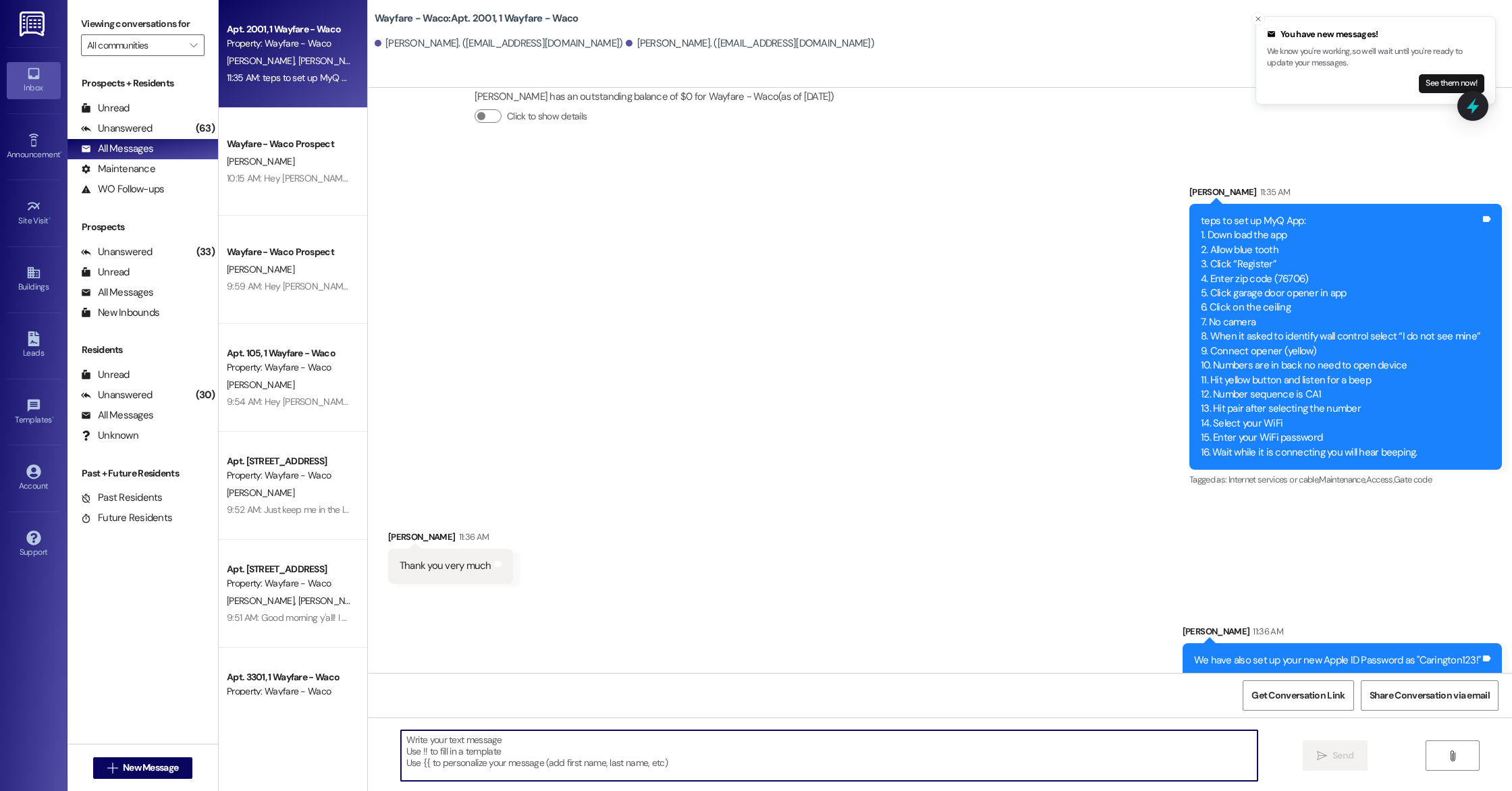
click at [682, 772] on textarea at bounding box center [829, 756] width 856 height 51
type textarea "Your welcome! Let us know if you need anything."
click at [1351, 742] on button " Send" at bounding box center [1335, 755] width 65 height 30
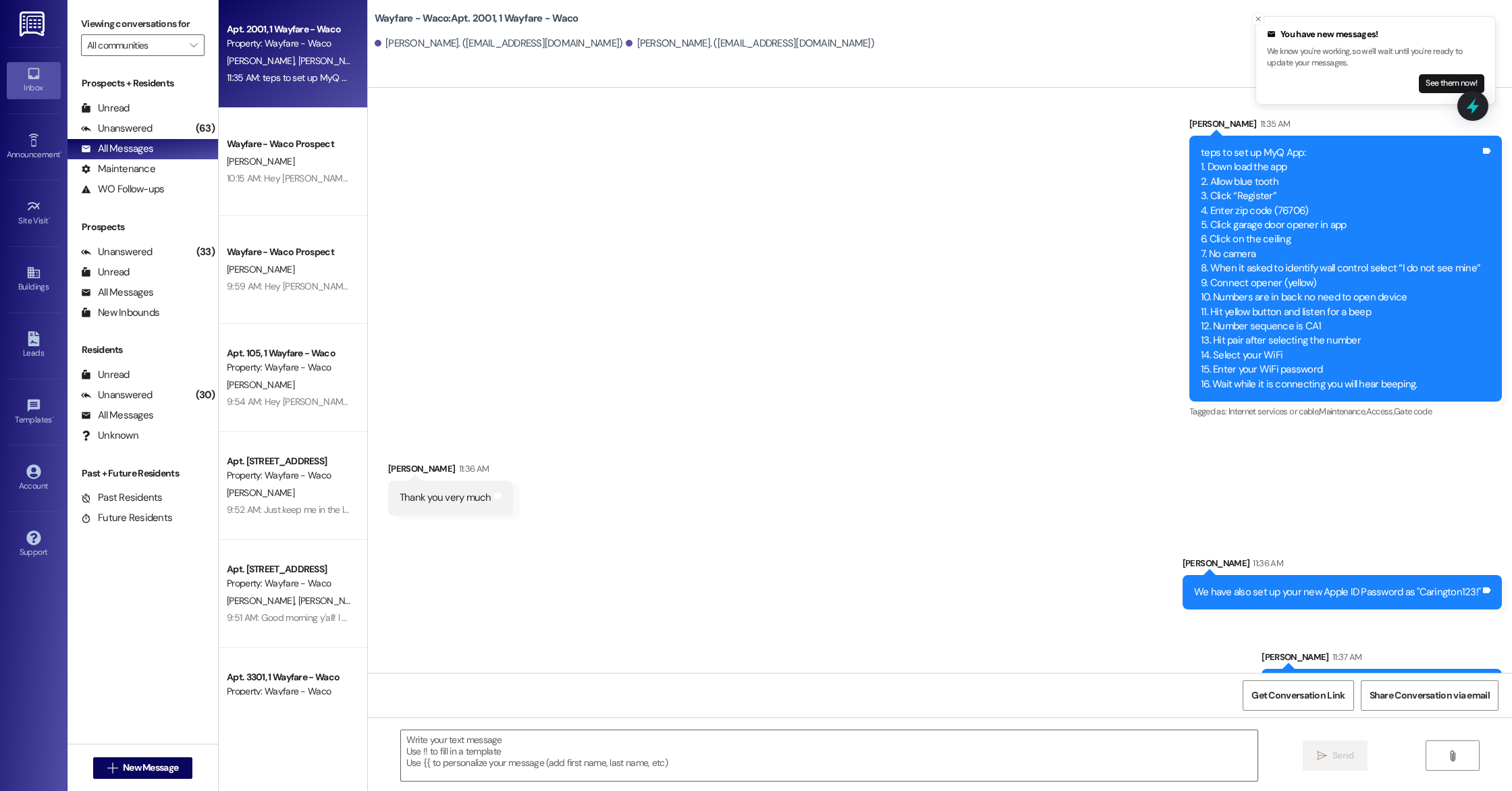
scroll to position [4364, 0]
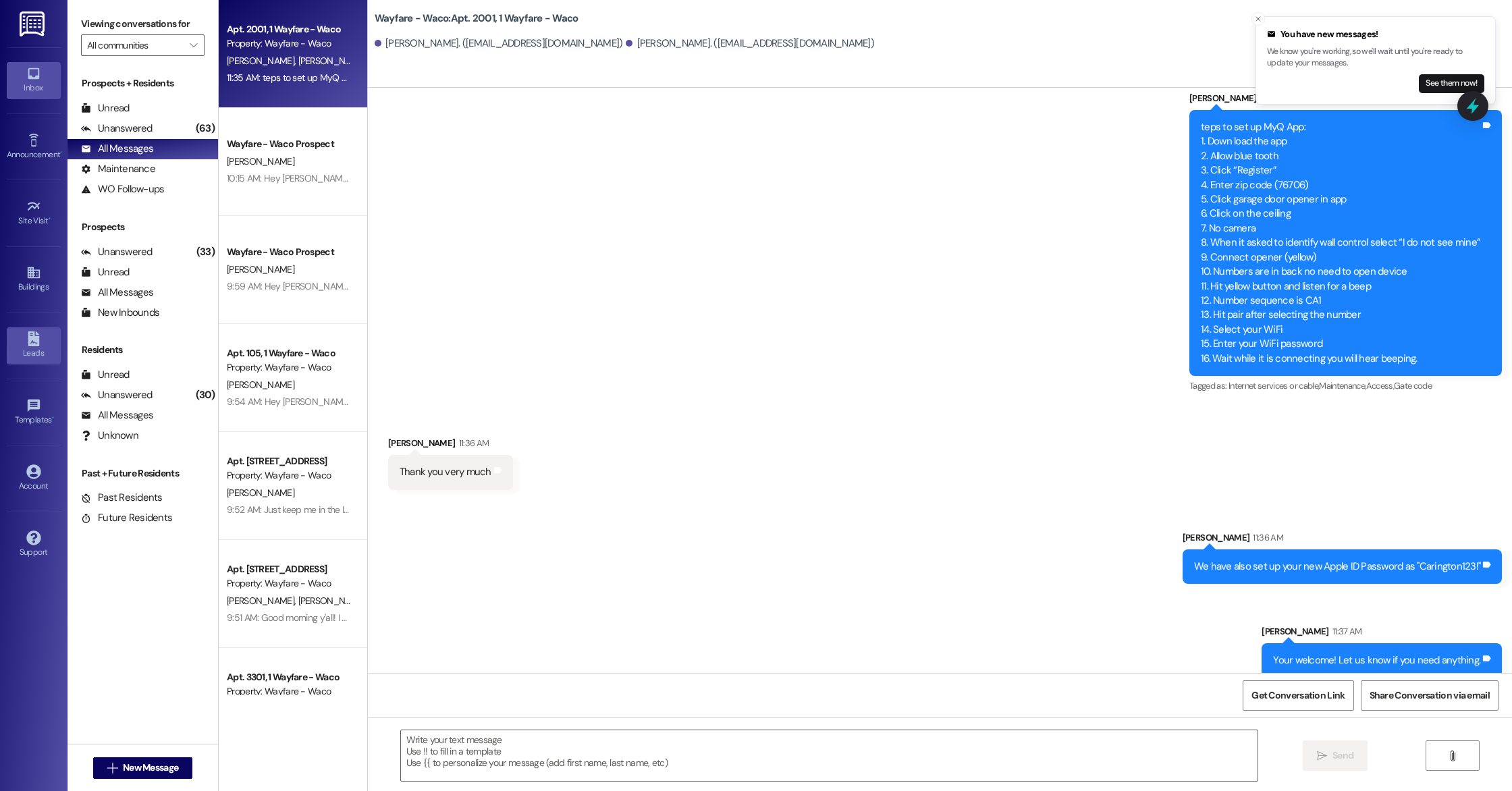
click at [23, 346] on div "Leads" at bounding box center [34, 353] width 68 height 13
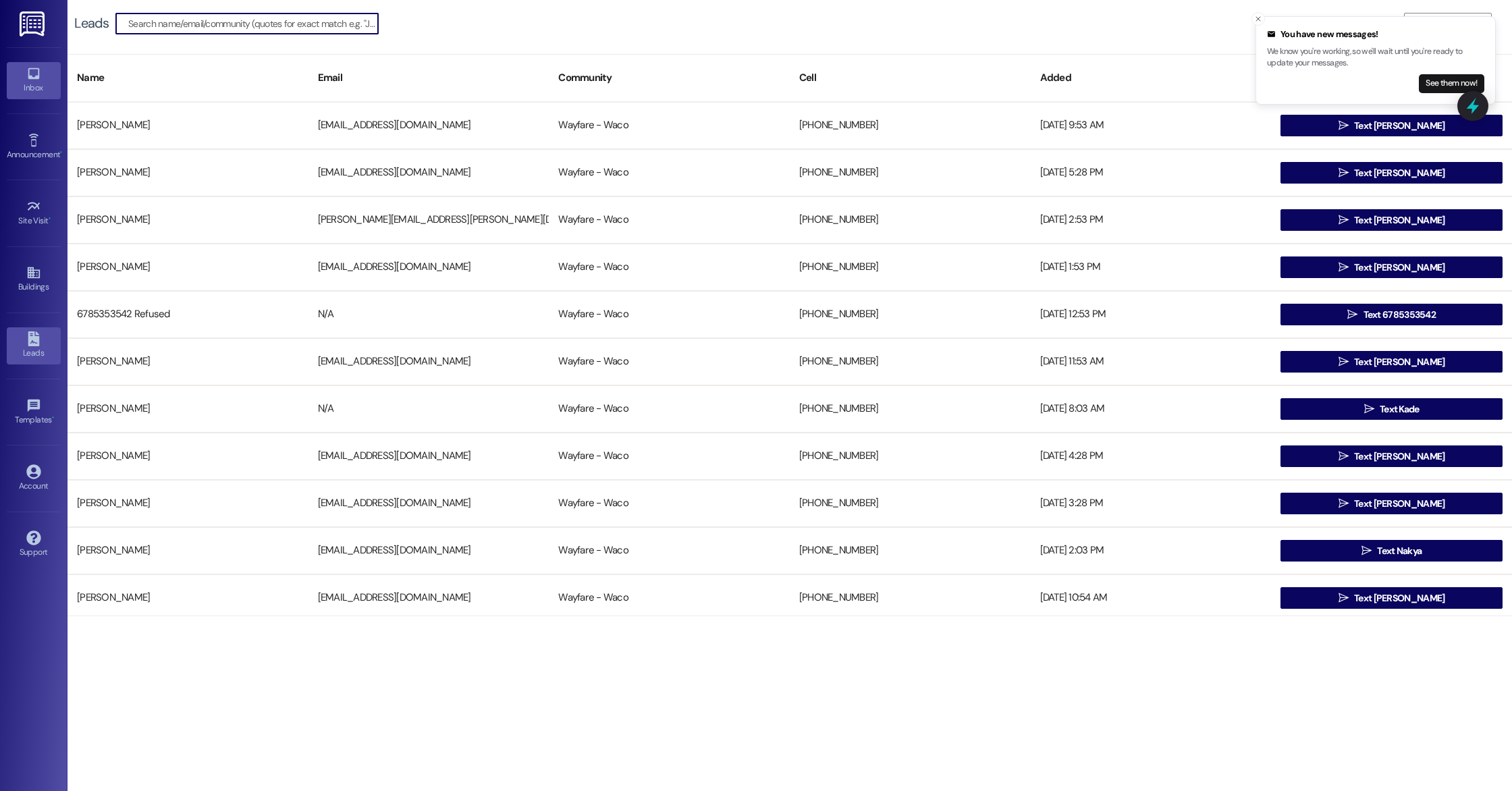
click at [32, 89] on div "Inbox" at bounding box center [34, 87] width 68 height 13
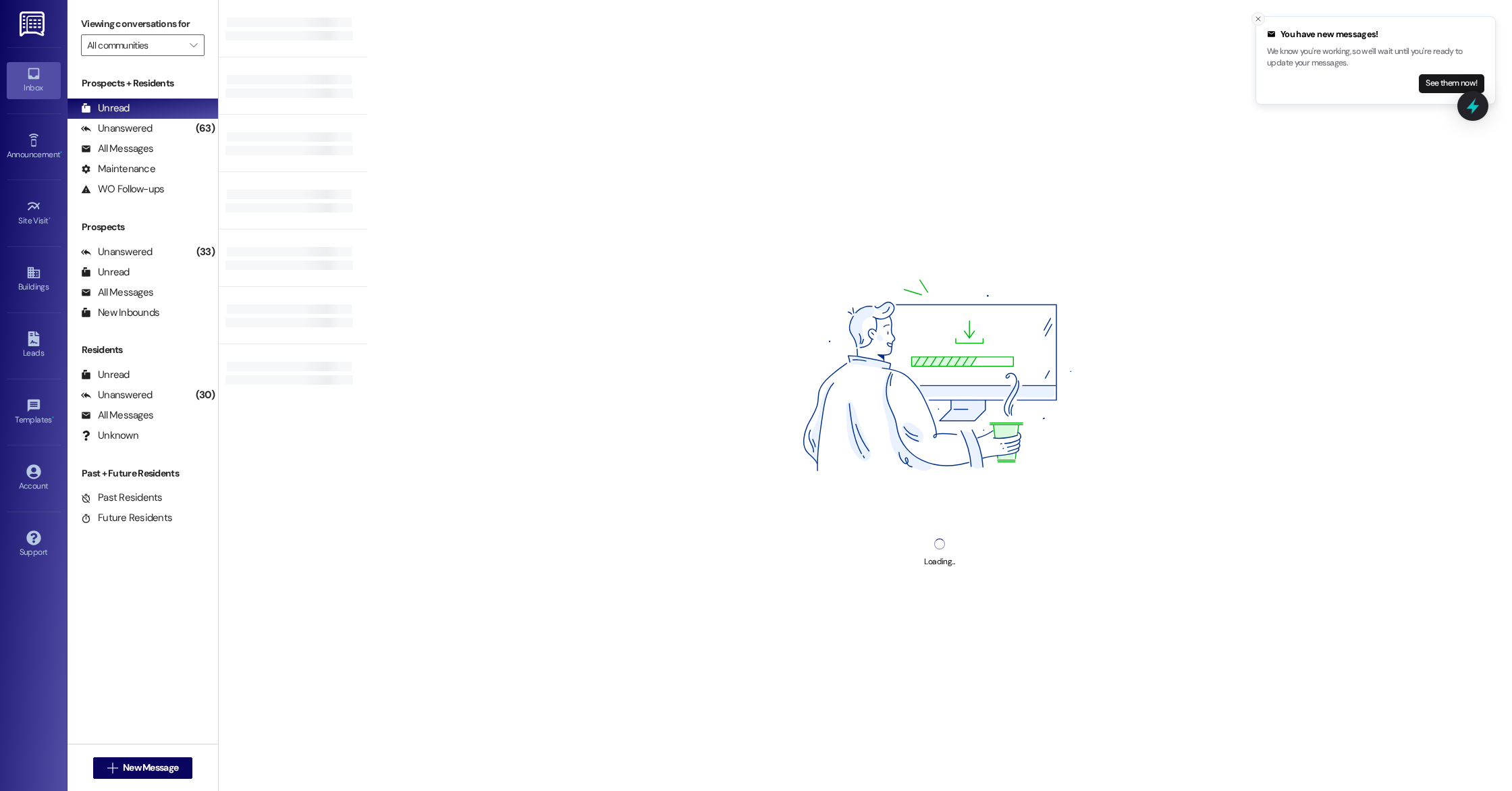
click at [1262, 16] on icon "Close toast" at bounding box center [1258, 19] width 8 height 8
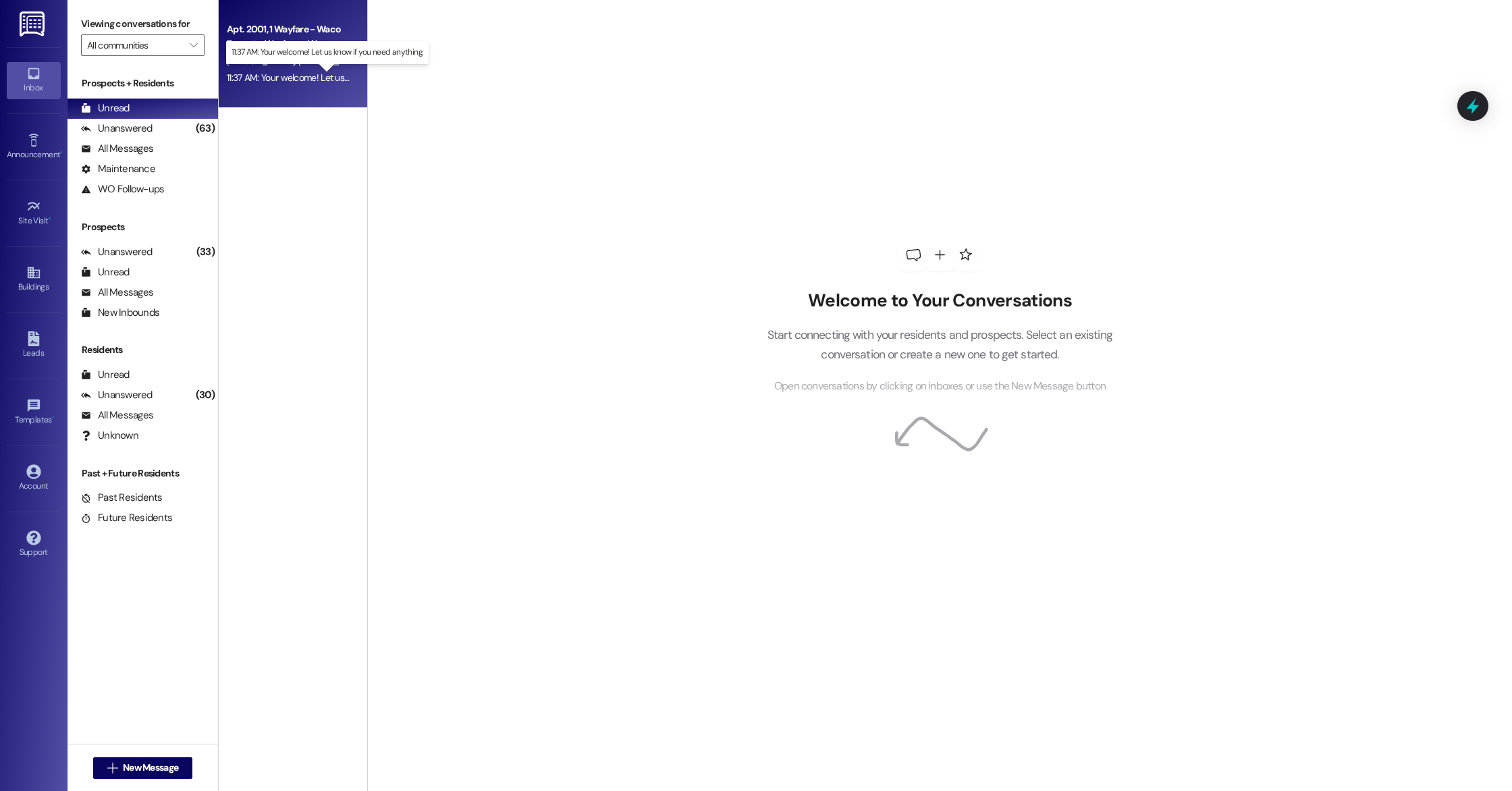
click at [310, 82] on div "11:37 AM: Your welcome! Let us know if you need anything. 11:37 AM: Your welcom…" at bounding box center [338, 77] width 224 height 12
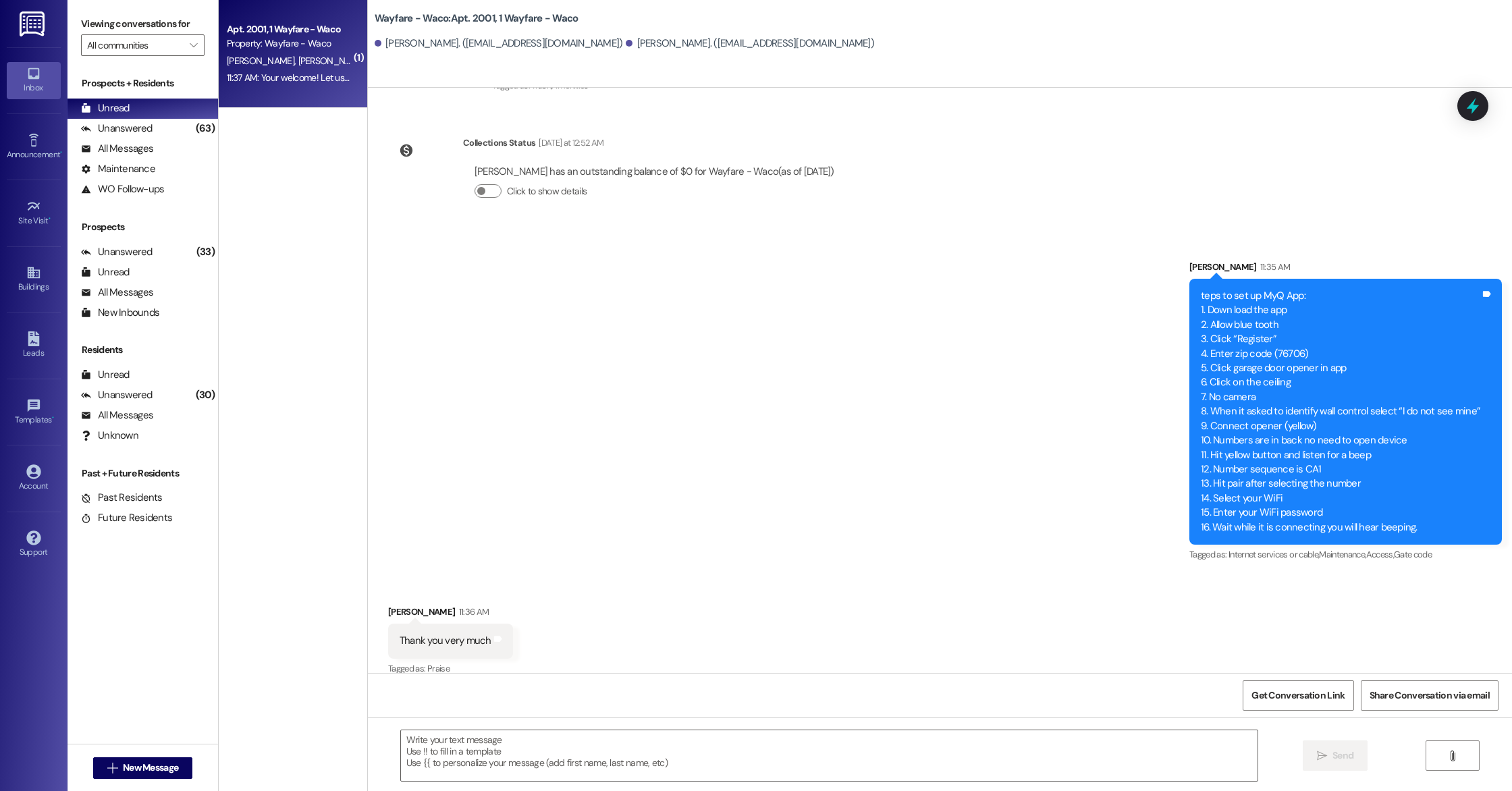
scroll to position [4384, 0]
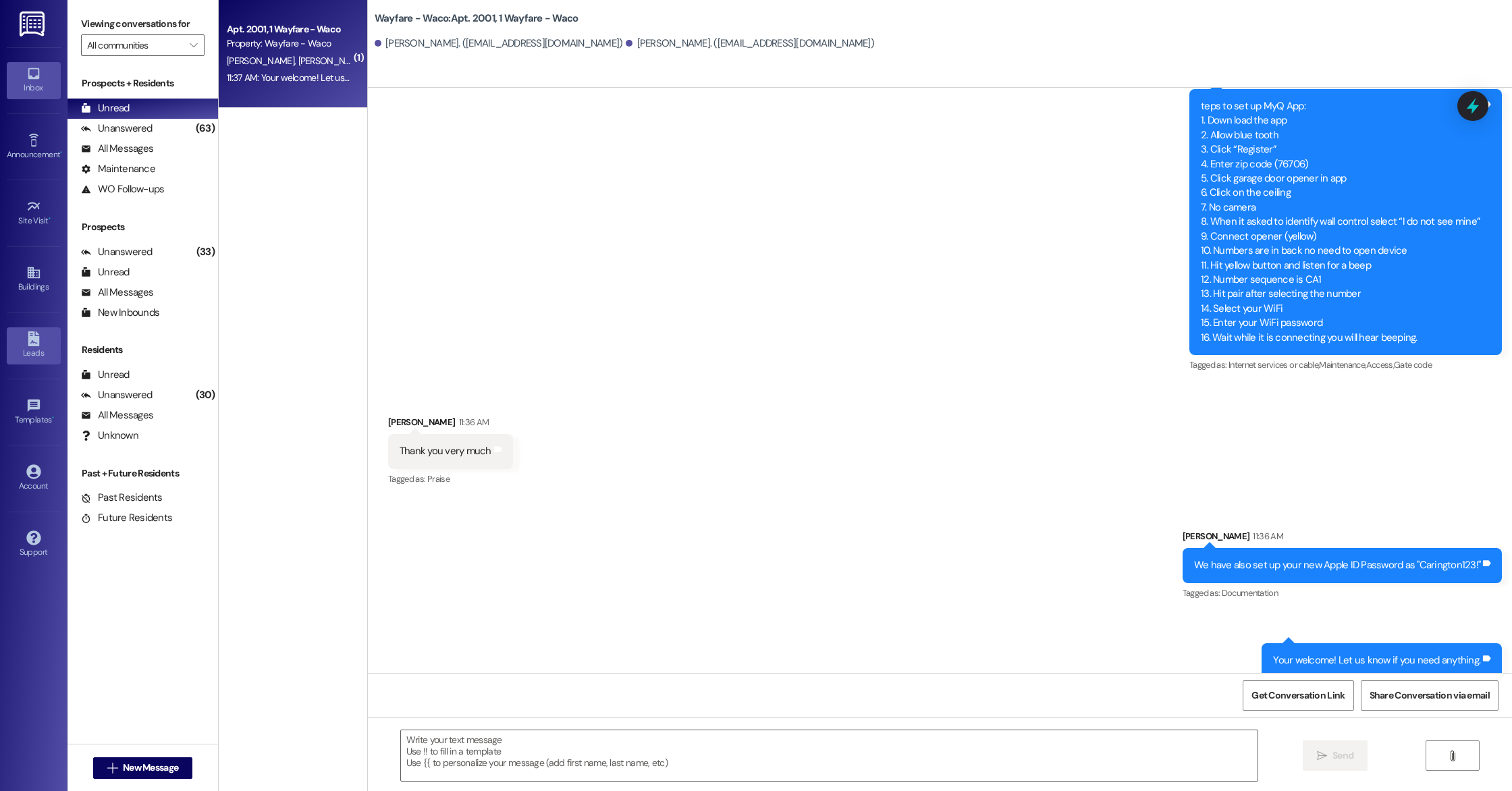
click at [39, 353] on div "Leads" at bounding box center [34, 353] width 68 height 13
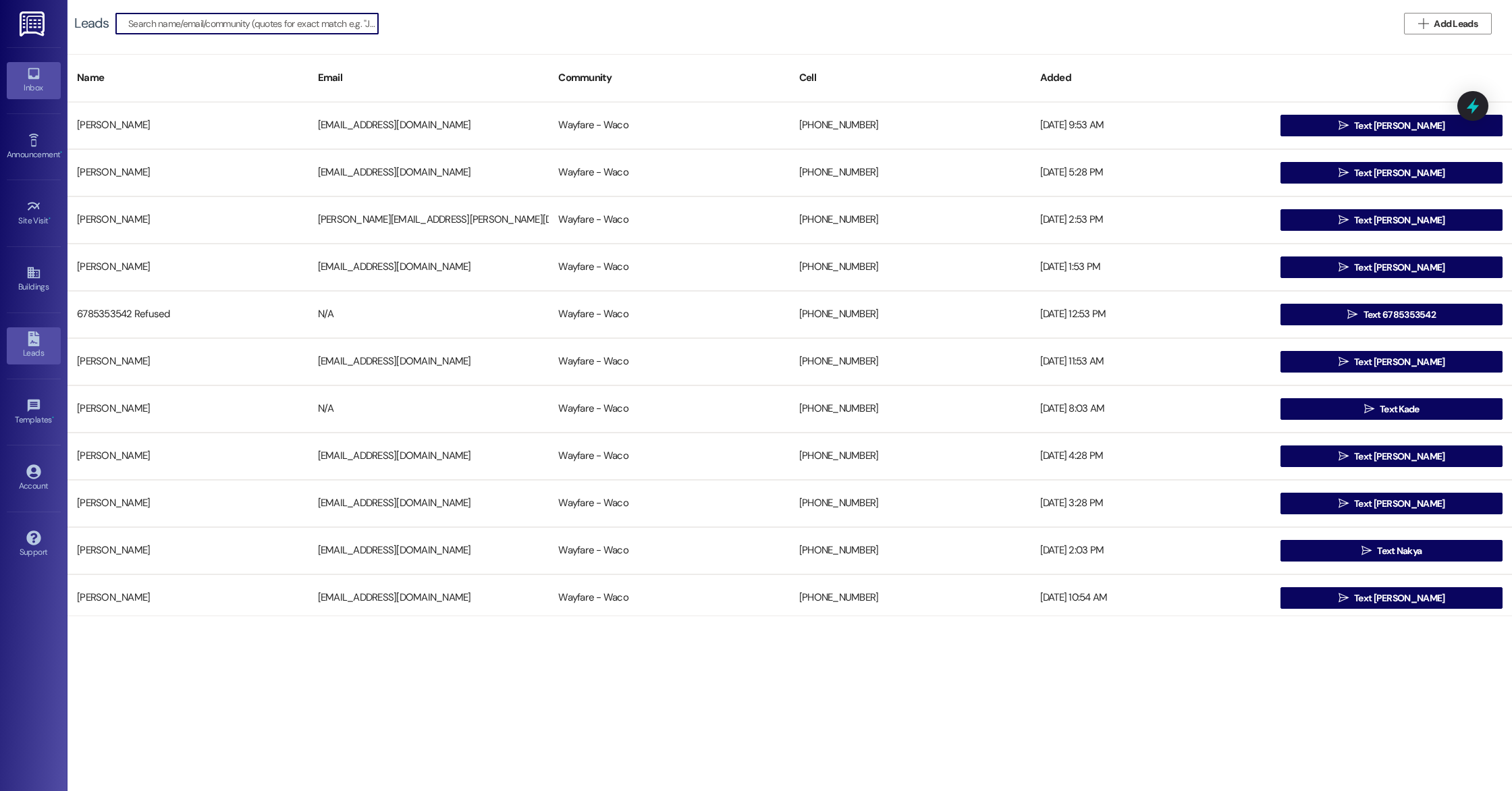
click at [37, 89] on div "Inbox" at bounding box center [34, 87] width 68 height 13
